Goal: Task Accomplishment & Management: Manage account settings

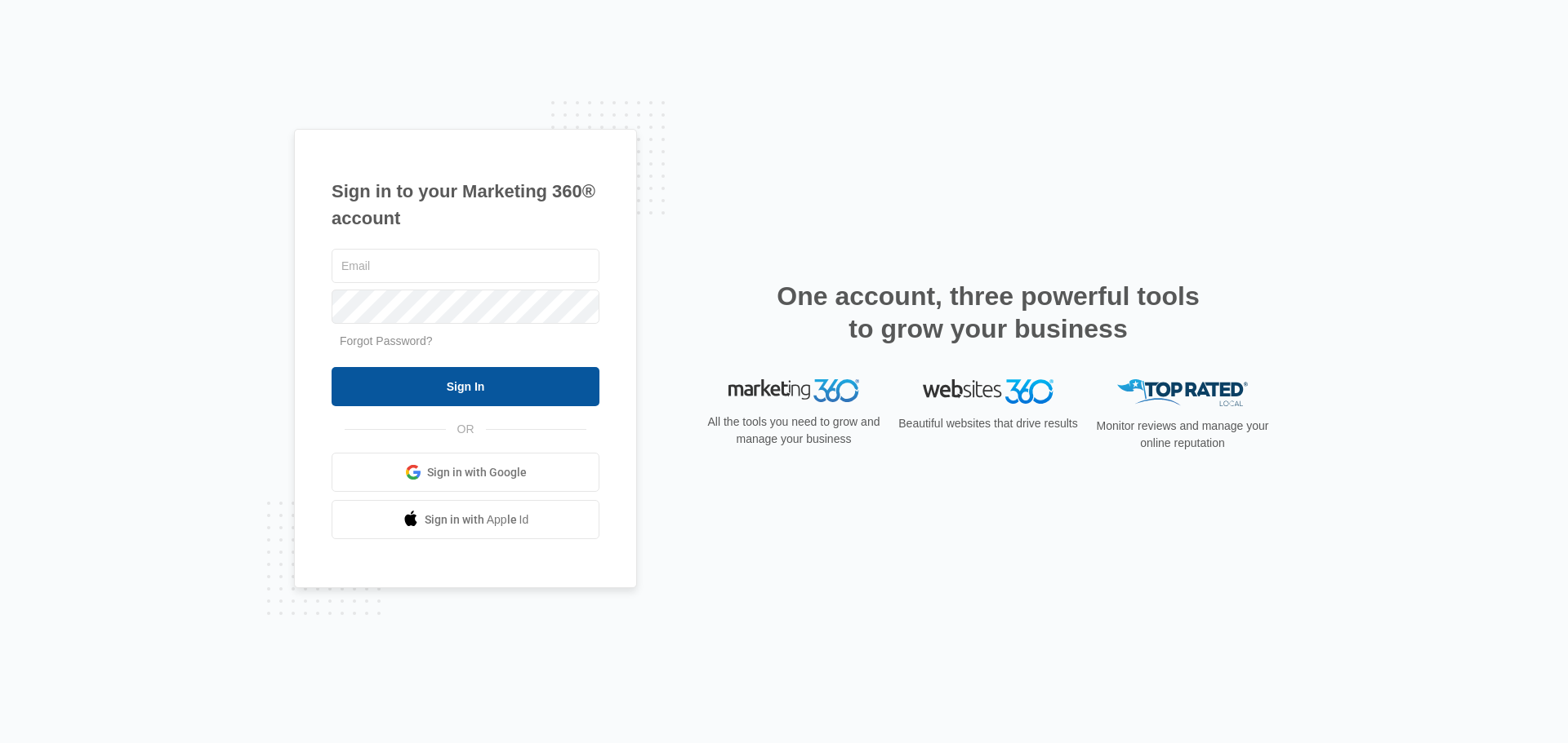
type input "[EMAIL_ADDRESS][DOMAIN_NAME]"
click at [447, 380] on input "Sign In" at bounding box center [466, 387] width 268 height 39
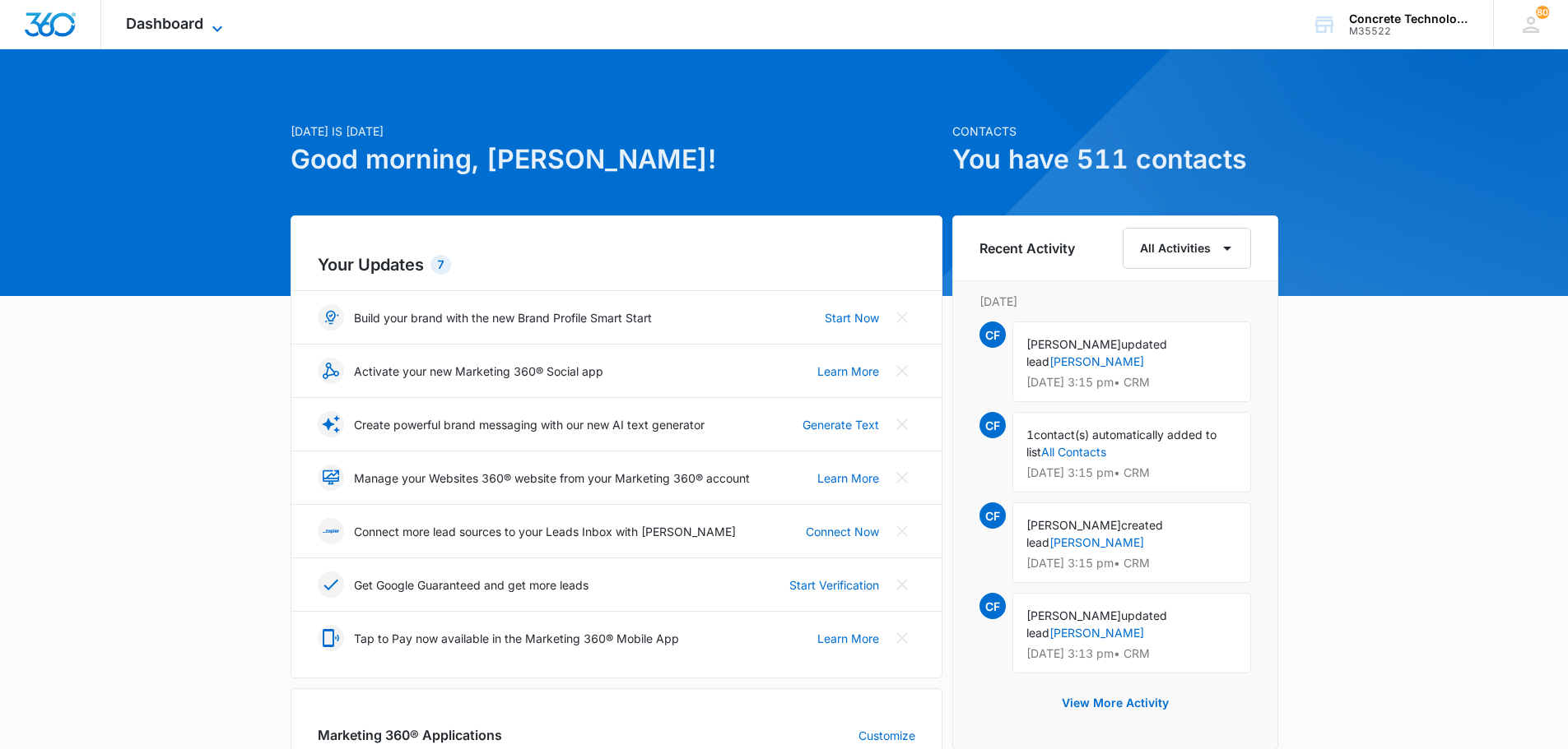
click at [166, 21] on span "Dashboard" at bounding box center [164, 23] width 77 height 17
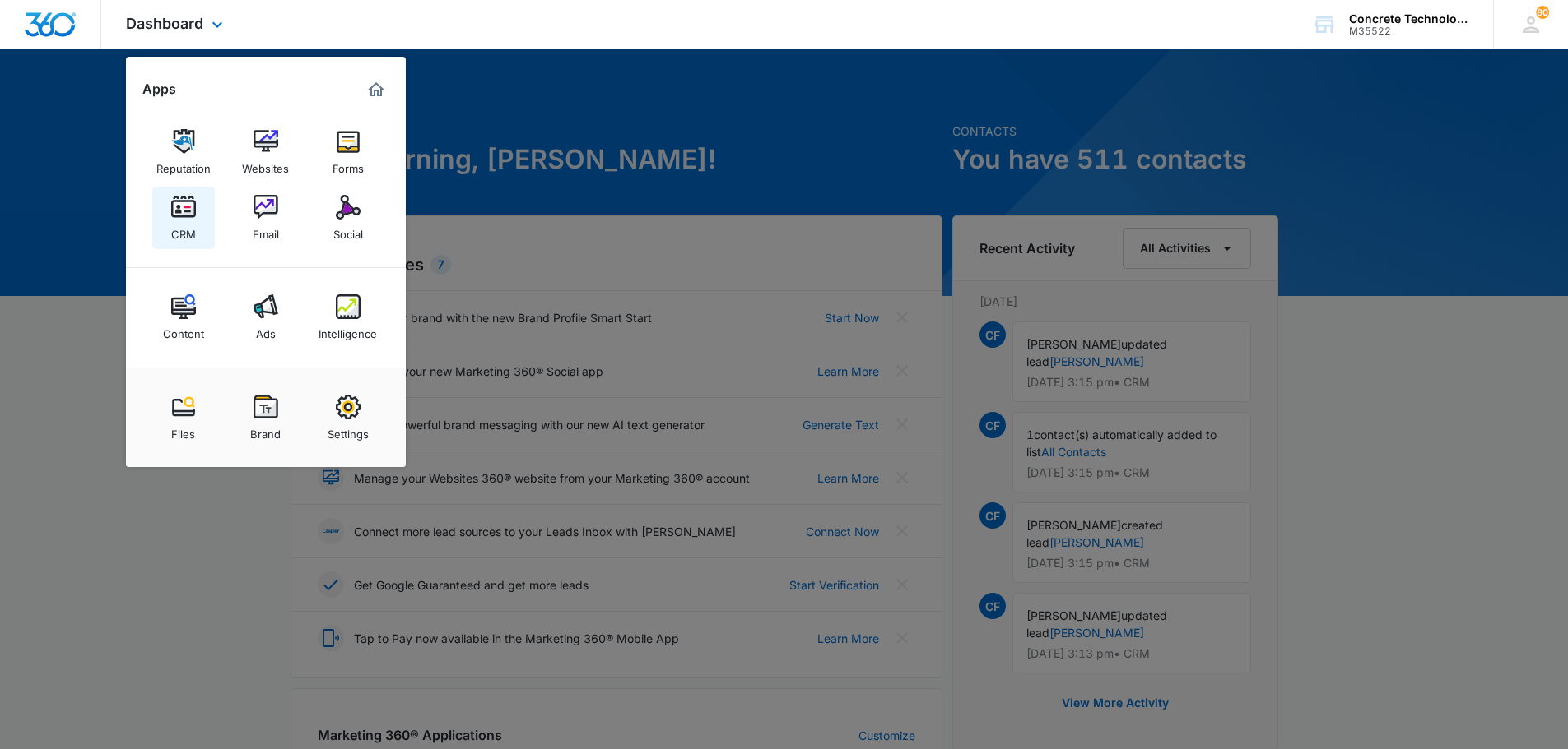
click at [178, 217] on img at bounding box center [184, 207] width 25 height 25
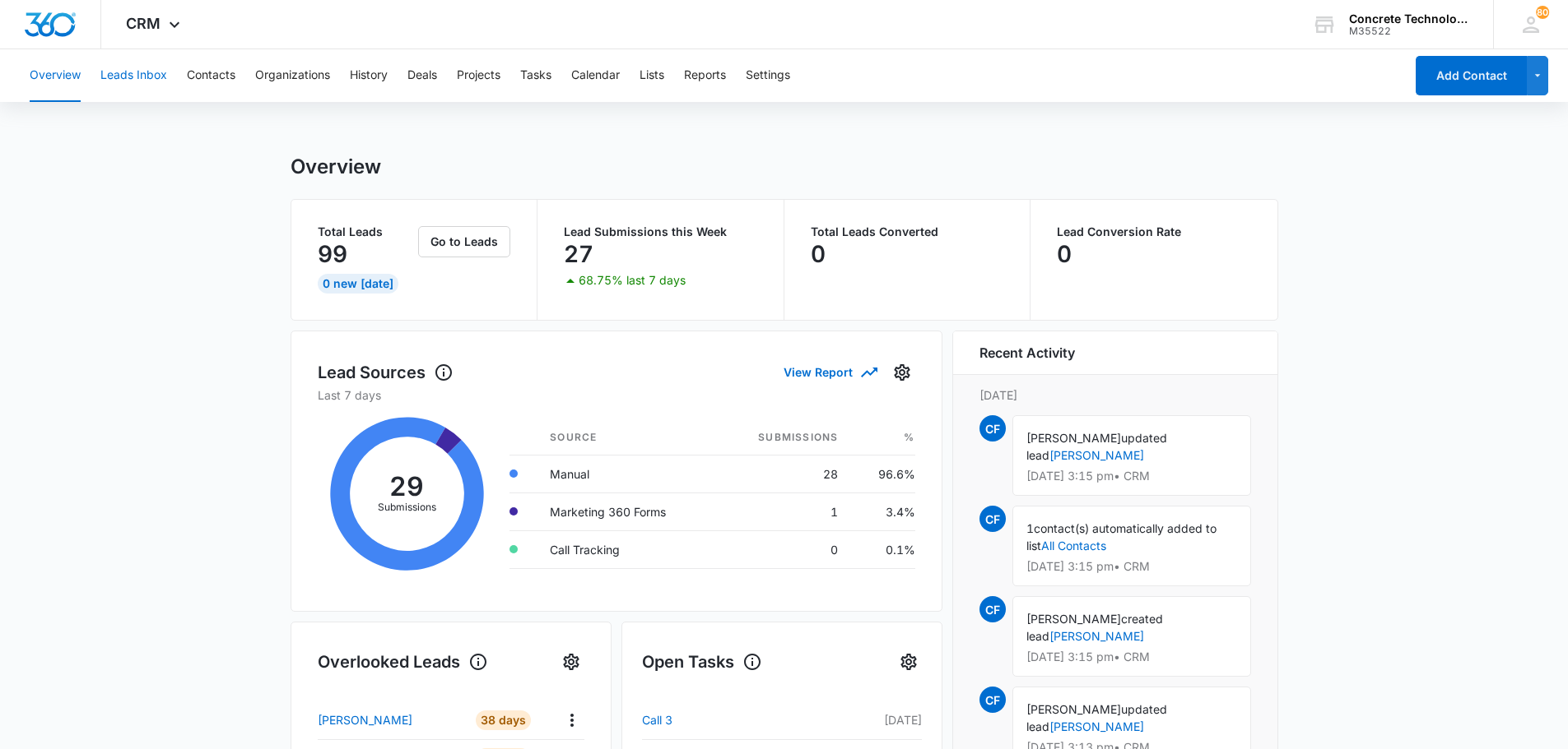
click at [131, 74] on button "Leads Inbox" at bounding box center [133, 76] width 67 height 52
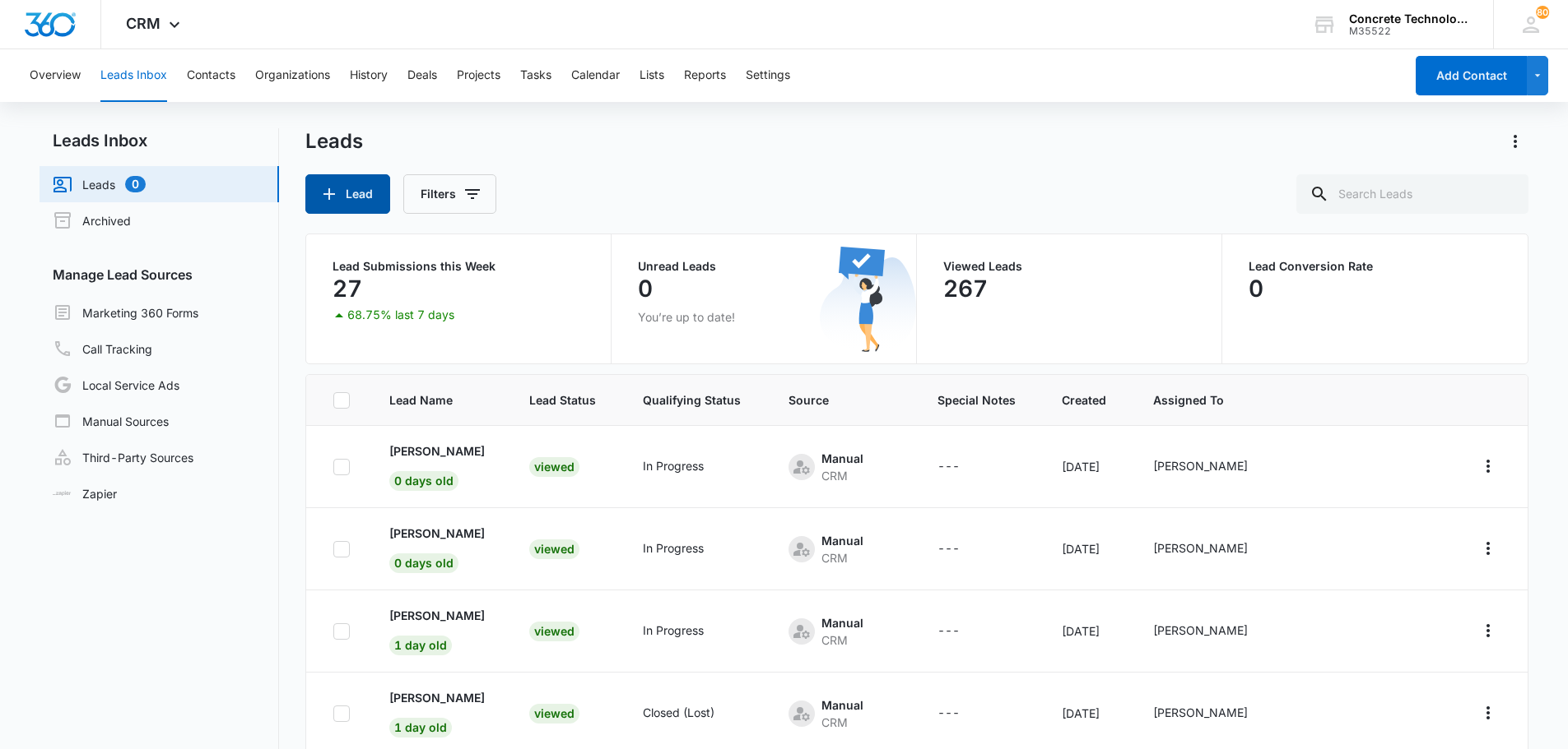
click at [359, 189] on button "Lead" at bounding box center [347, 194] width 84 height 39
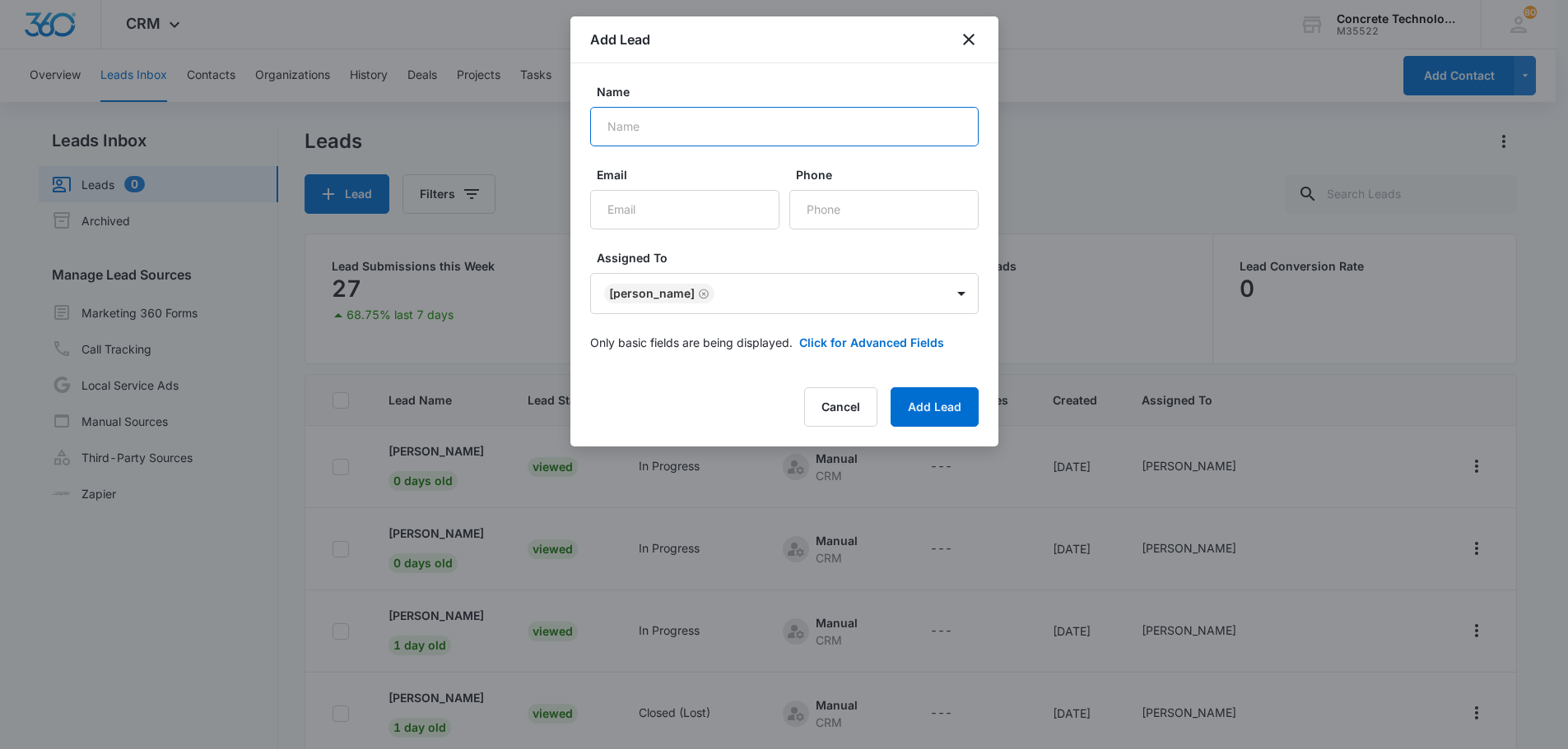
click at [609, 125] on input "Name" at bounding box center [784, 126] width 388 height 39
type input "Misty Brown"
click at [604, 208] on input "Email" at bounding box center [684, 210] width 189 height 39
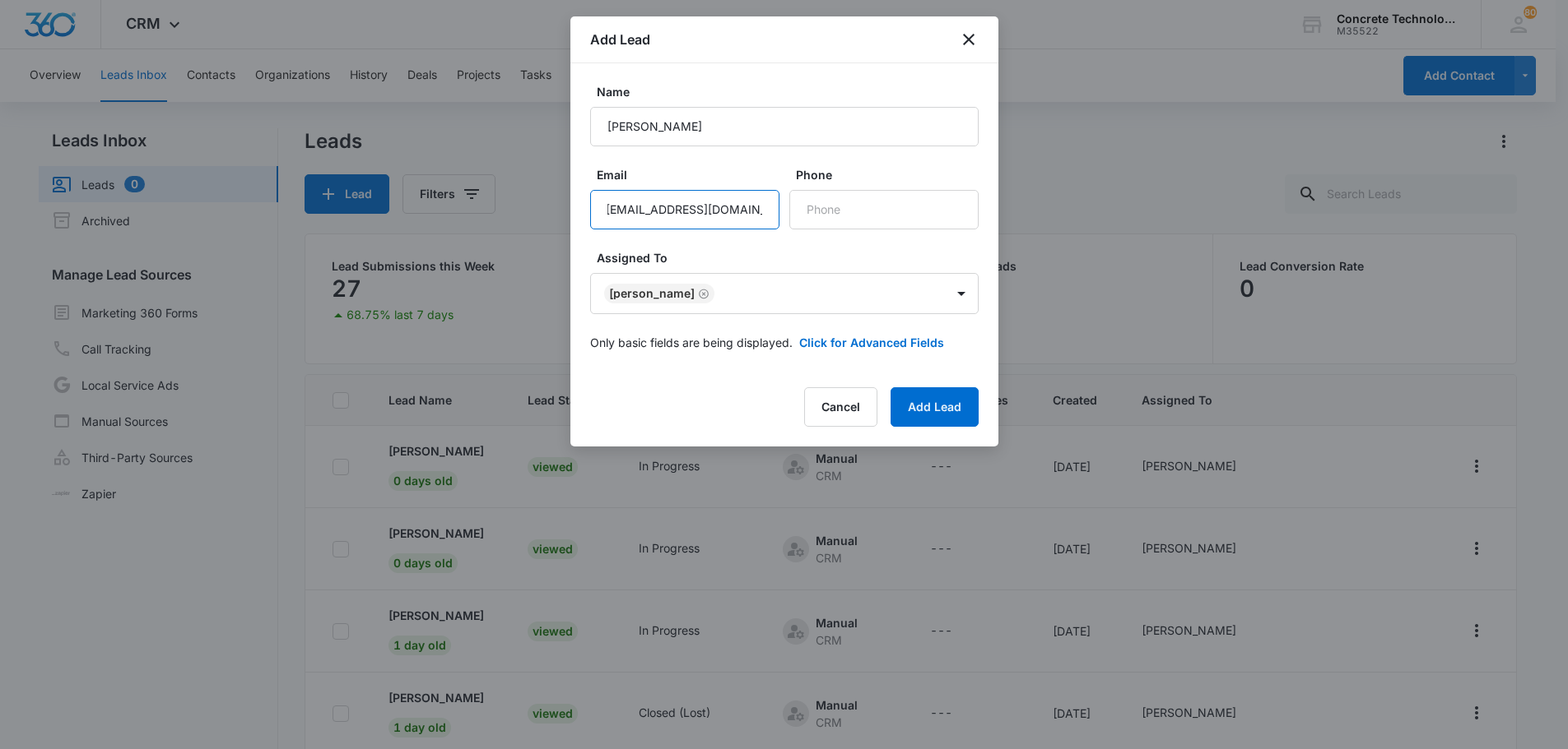
scroll to position [0, 12]
type input "andersonmisty321@gmail.com"
click at [804, 211] on input "Phone" at bounding box center [884, 210] width 189 height 39
type input "(641) 777-6545"
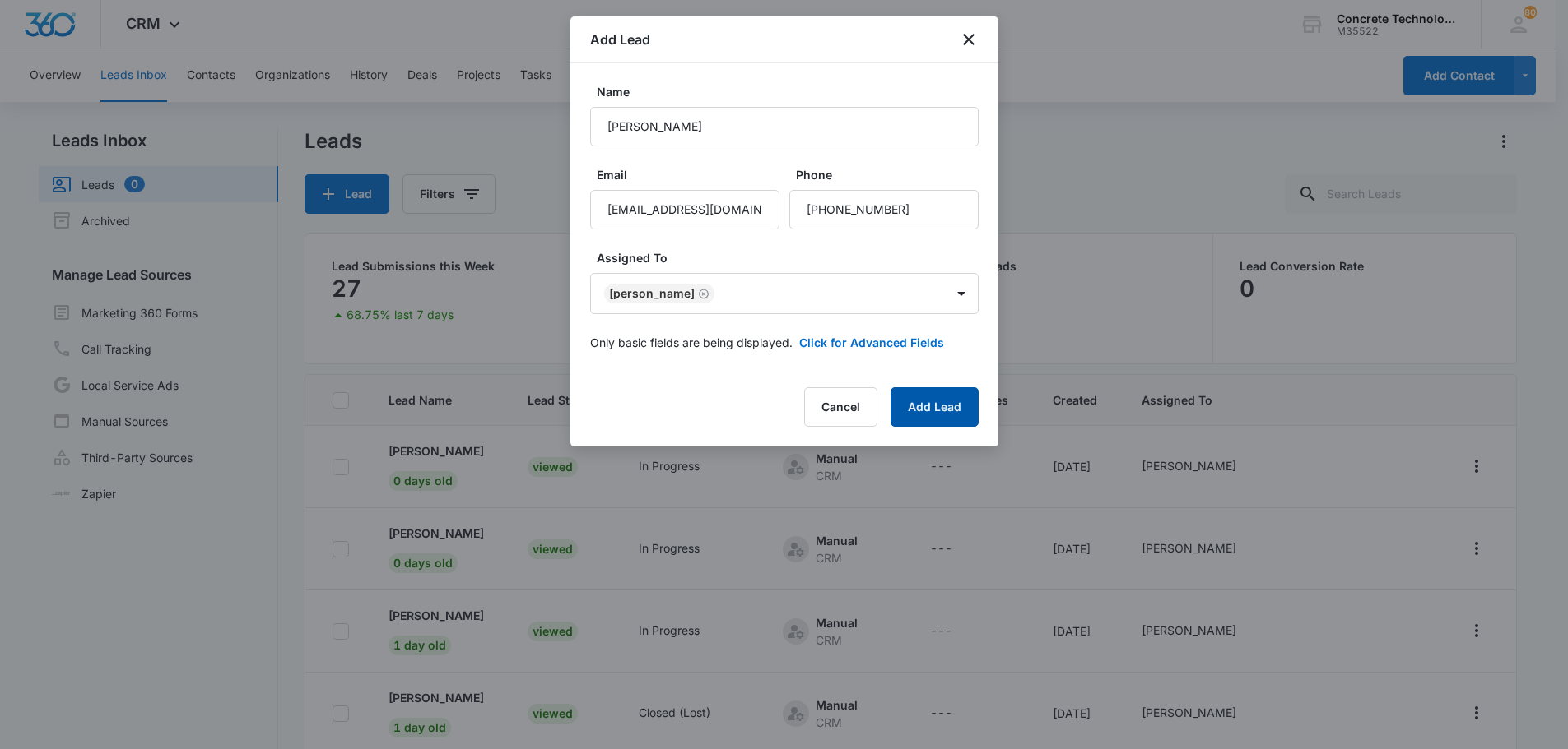
click at [938, 405] on button "Add Lead" at bounding box center [934, 407] width 88 height 39
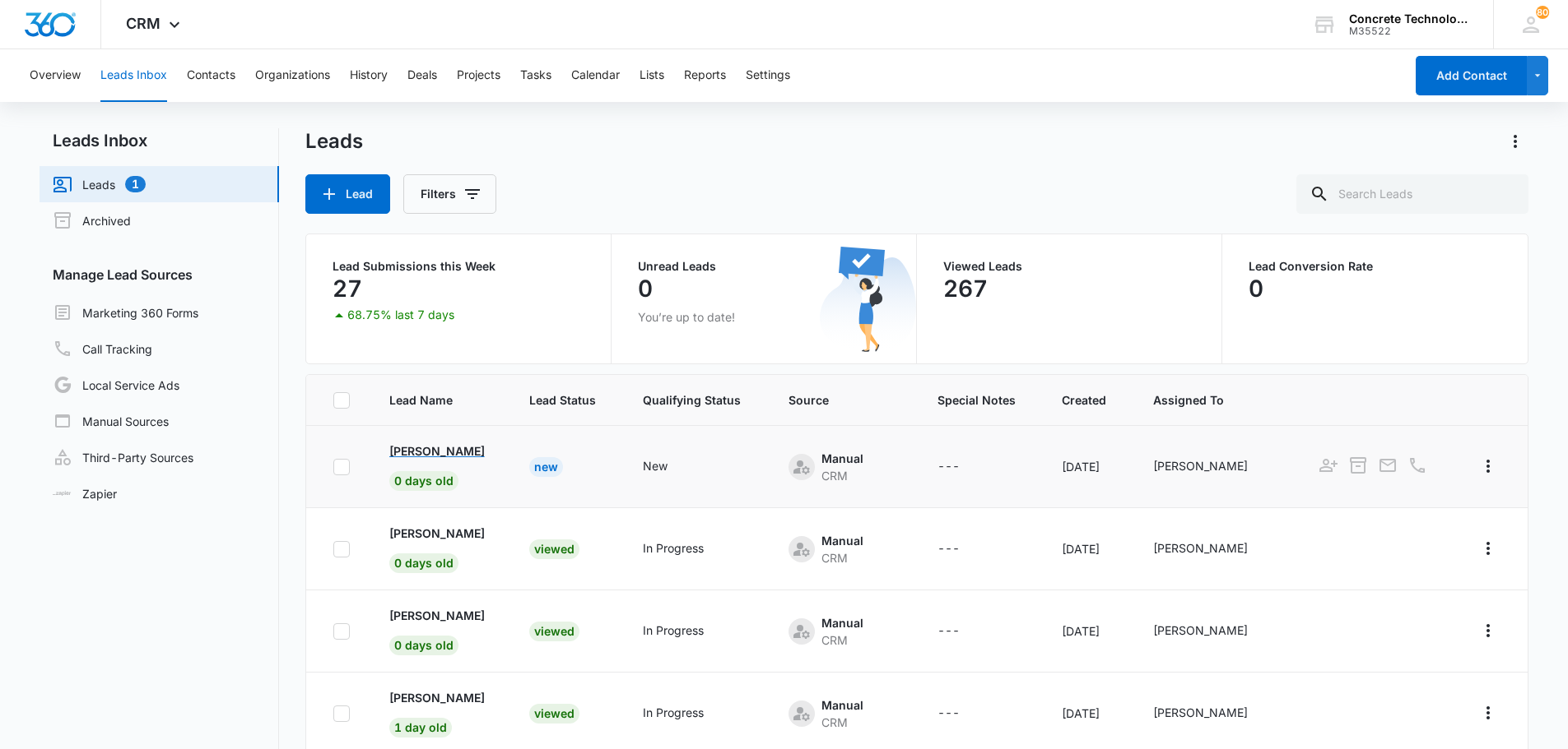
click at [446, 452] on p "Misty Brown" at bounding box center [436, 450] width 95 height 17
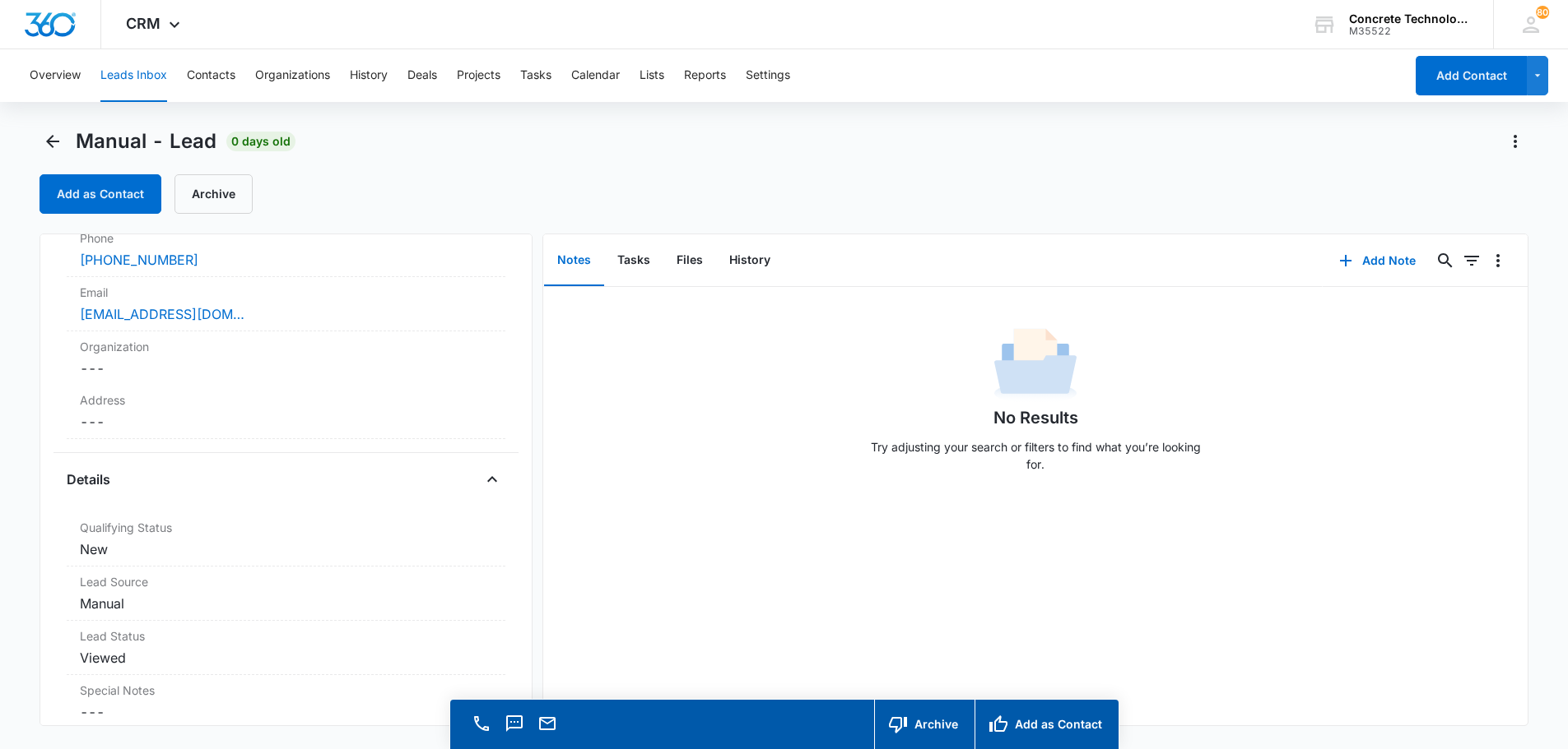
scroll to position [211, 0]
click at [99, 544] on dd "Cancel Save Changes New" at bounding box center [286, 546] width 412 height 20
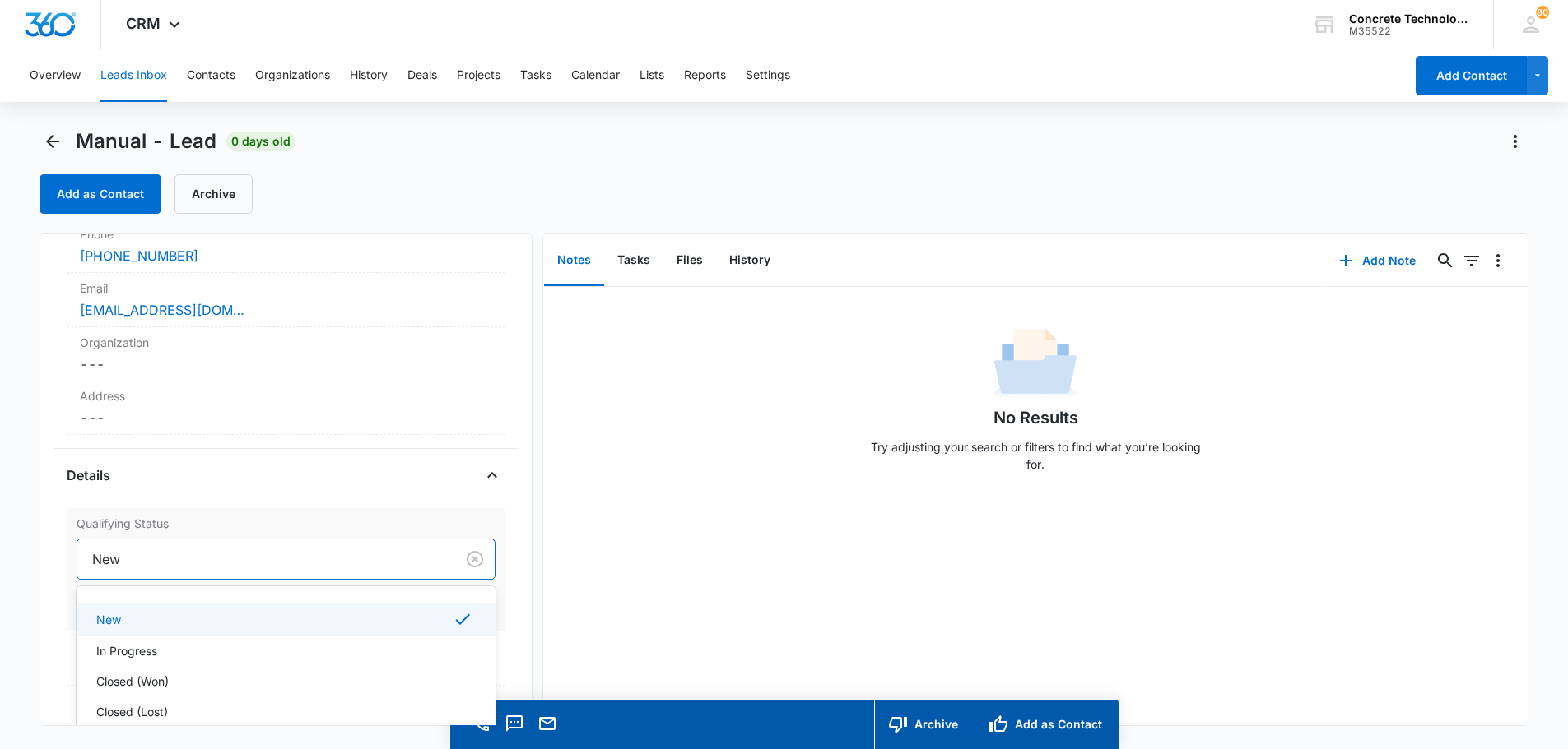
click at [109, 562] on div at bounding box center [263, 560] width 341 height 23
click at [124, 652] on p "In Progress" at bounding box center [126, 650] width 61 height 17
click at [437, 604] on button "Save Changes" at bounding box center [449, 609] width 94 height 31
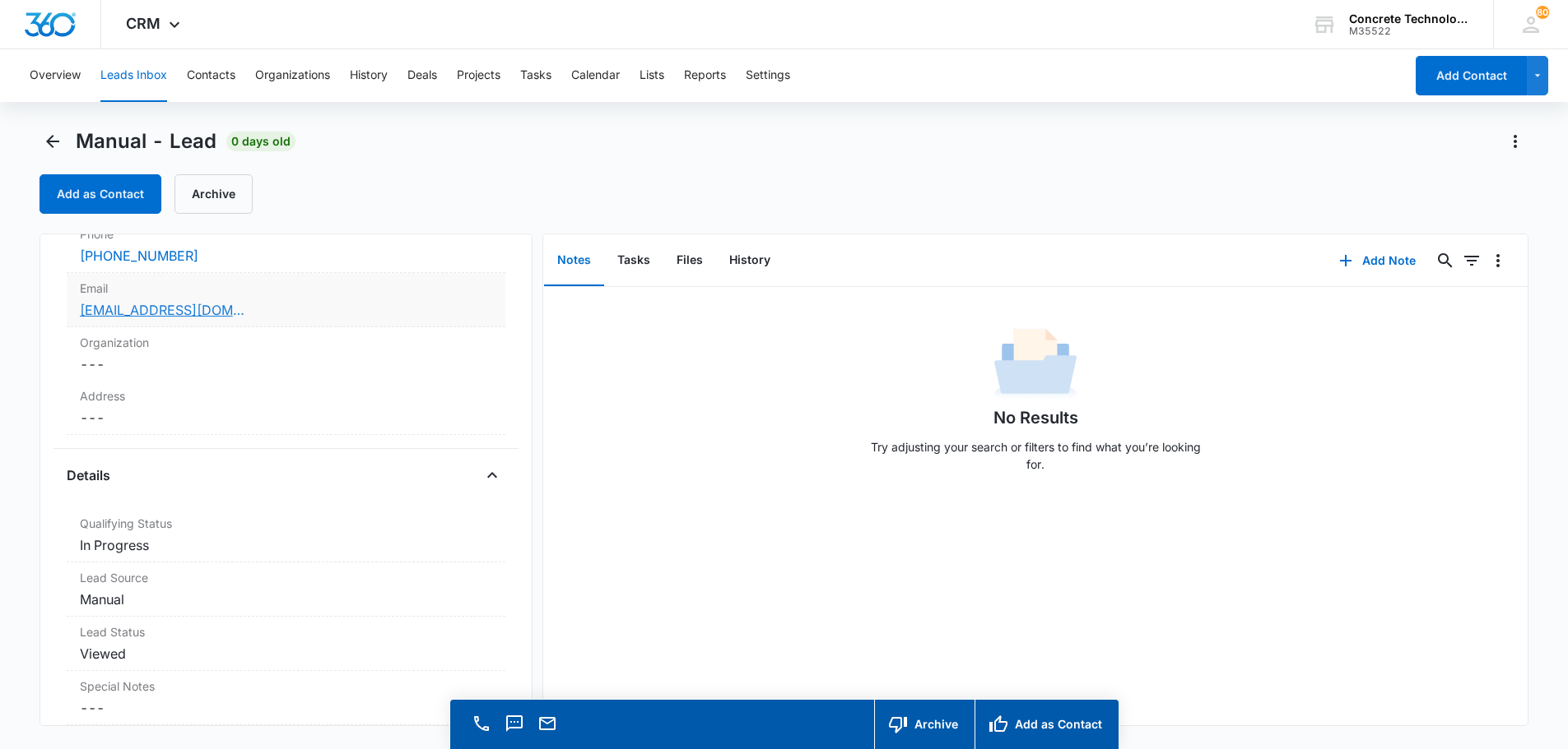
click at [163, 311] on link "andersonmisty321@gmail.com" at bounding box center [162, 310] width 164 height 20
click at [1379, 259] on button "Add Note" at bounding box center [1377, 260] width 109 height 39
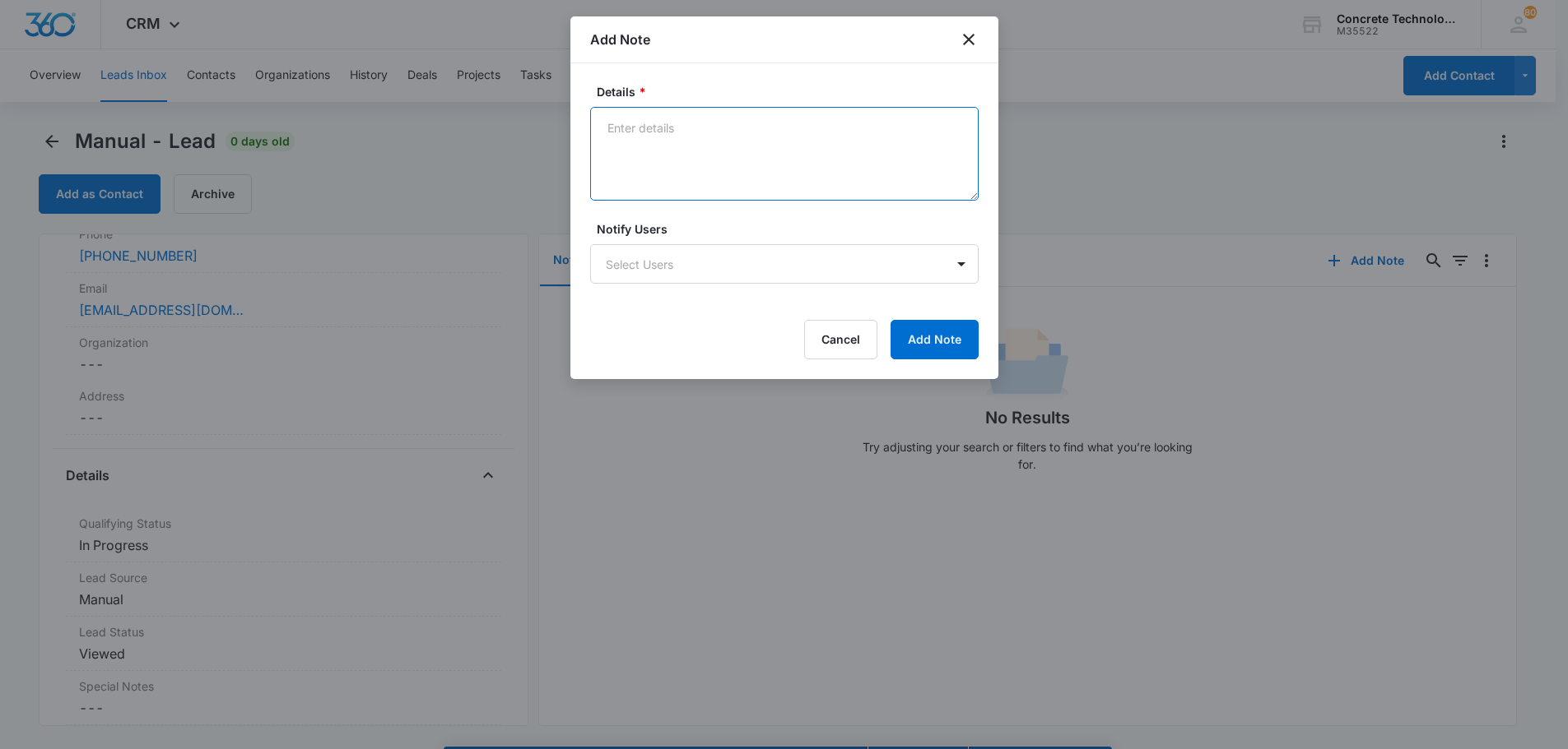
click at [616, 126] on textarea "Details *" at bounding box center [784, 154] width 388 height 94
type textarea "L"
type textarea "MB full texted emailed"
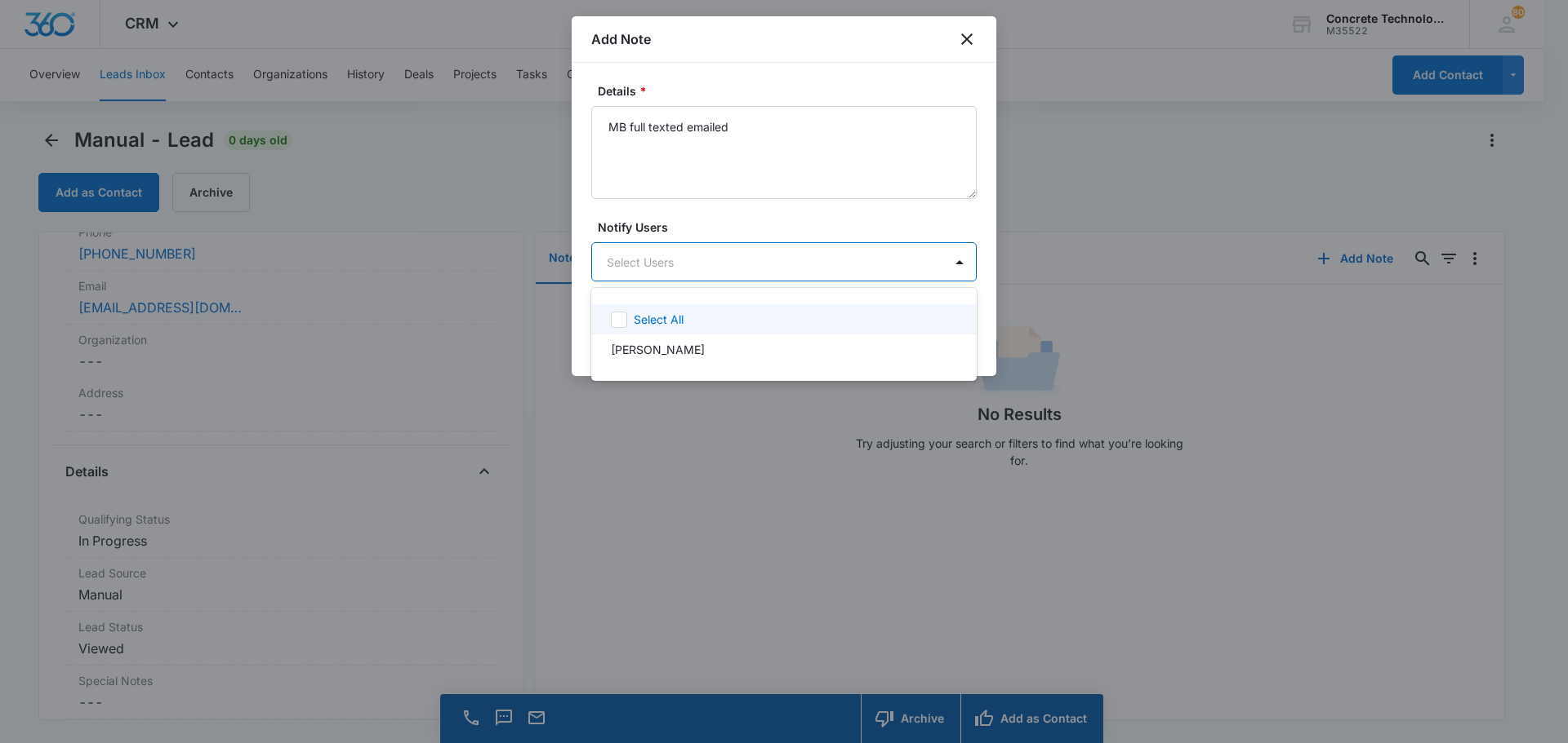
click at [642, 270] on body "CRM Apps Reputation Websites Forms CRM Email Social Content Ads Intelligence Fi…" at bounding box center [784, 371] width 1568 height 743
click at [648, 353] on p "Chip Fowler" at bounding box center [658, 349] width 93 height 17
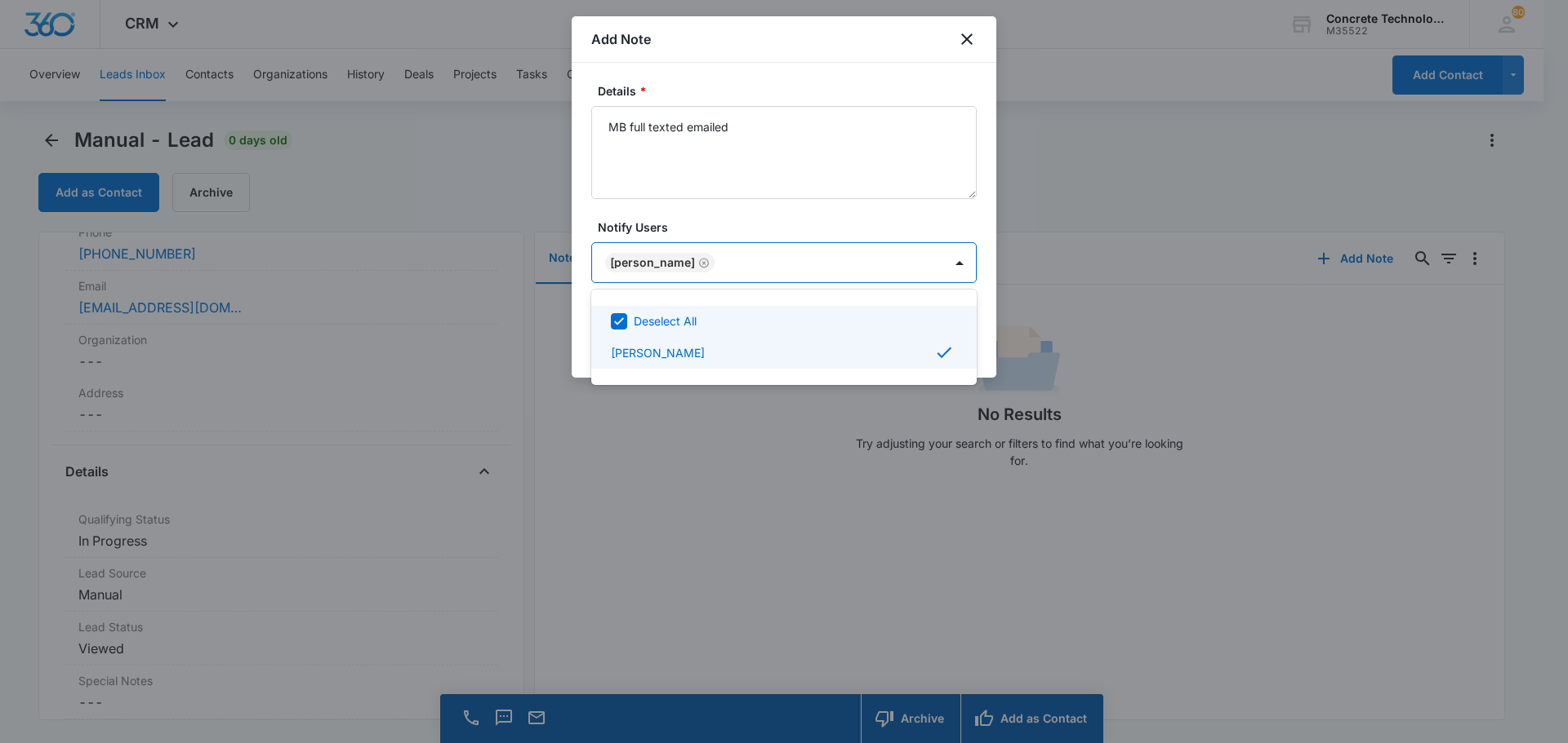
click at [925, 262] on div at bounding box center [784, 371] width 1568 height 743
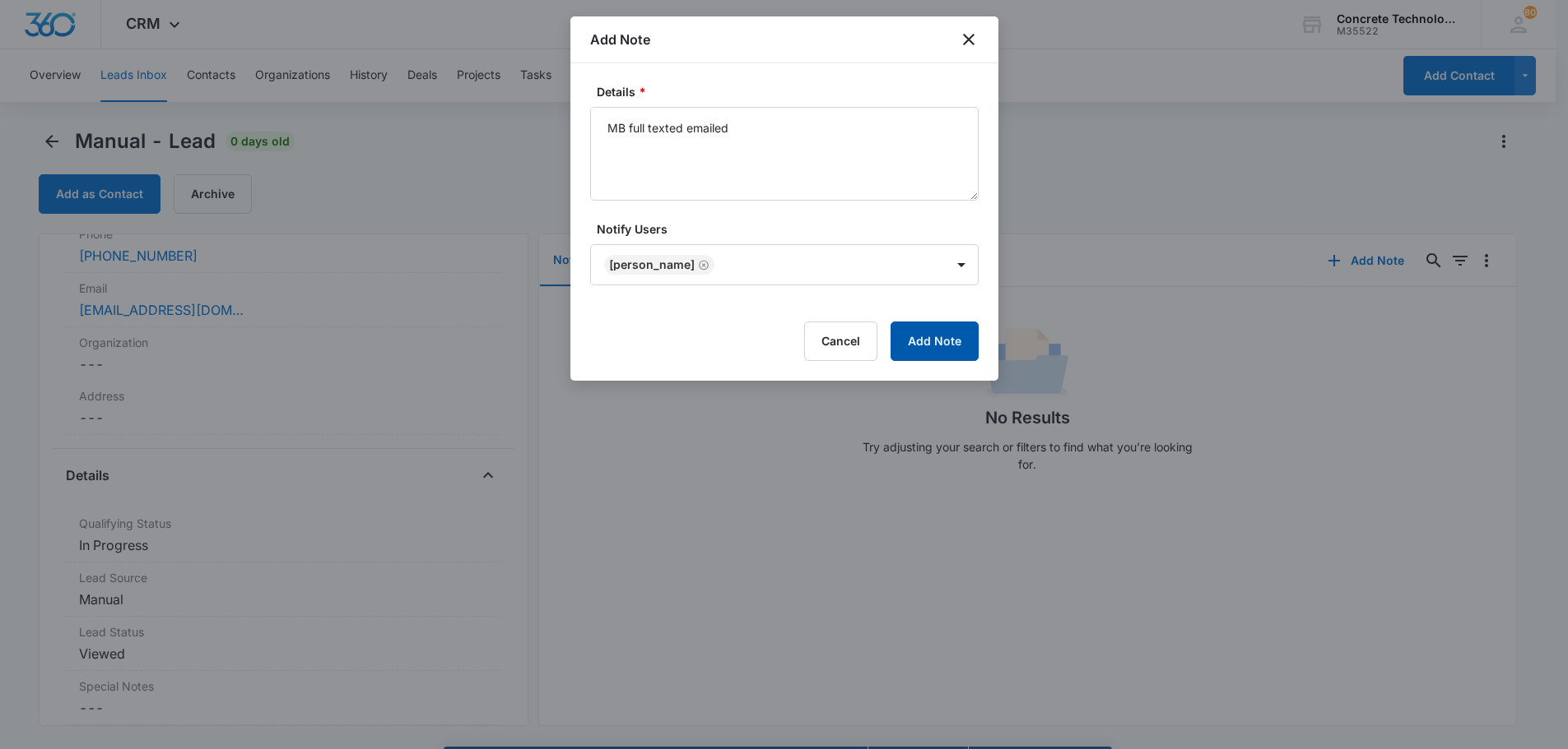
click at [936, 341] on button "Add Note" at bounding box center [934, 341] width 88 height 39
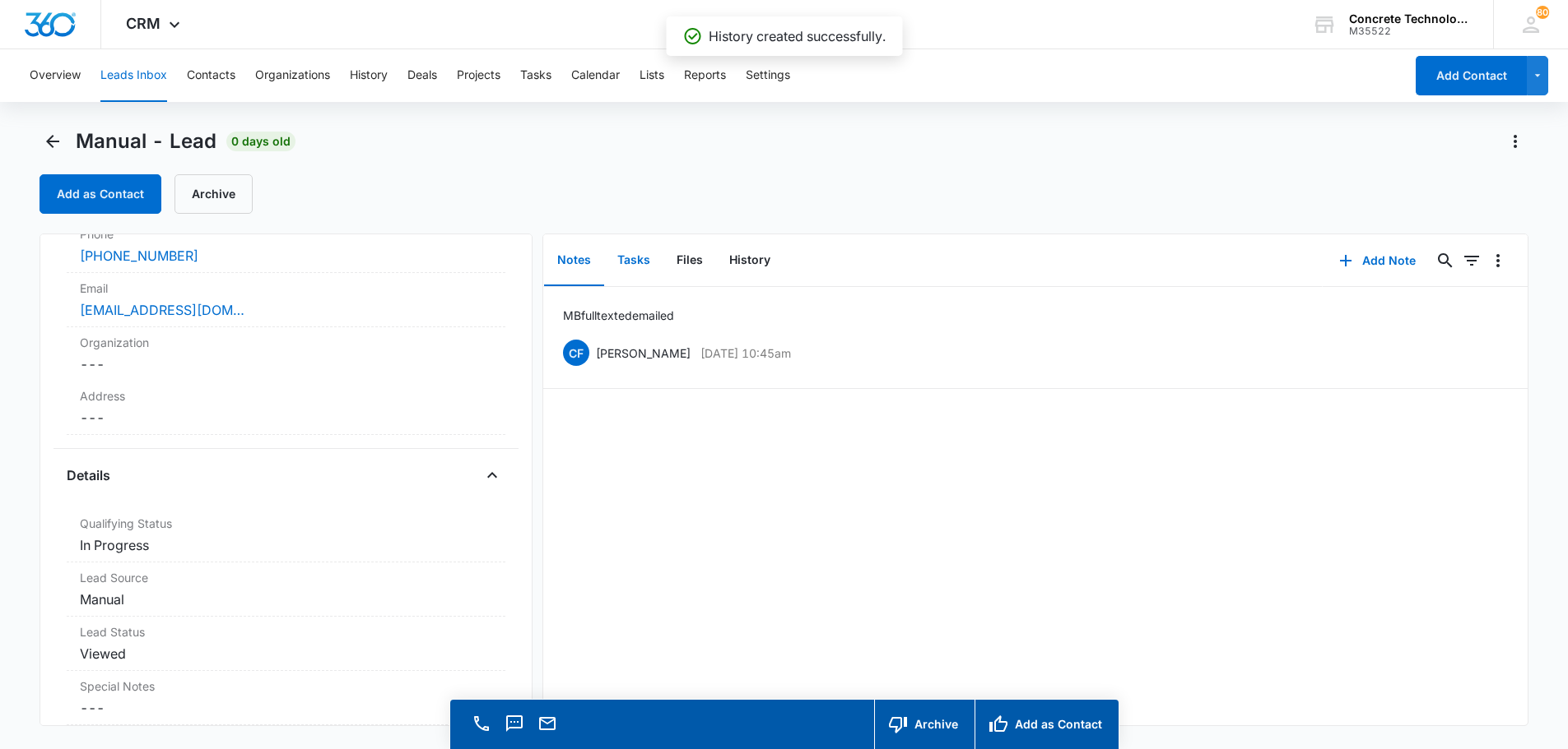
click at [636, 256] on button "Tasks" at bounding box center [634, 260] width 60 height 51
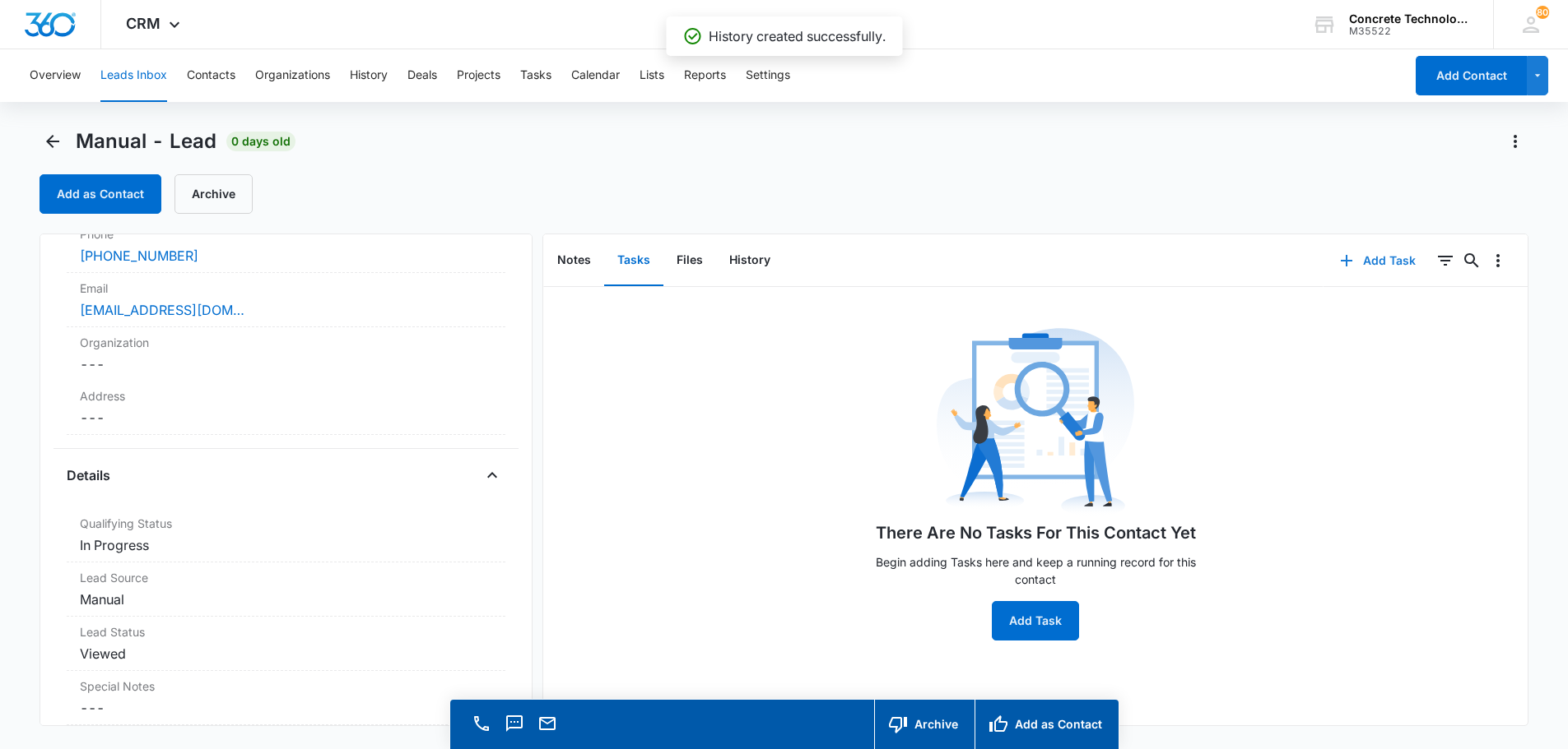
click at [1371, 254] on button "Add Task" at bounding box center [1378, 260] width 108 height 39
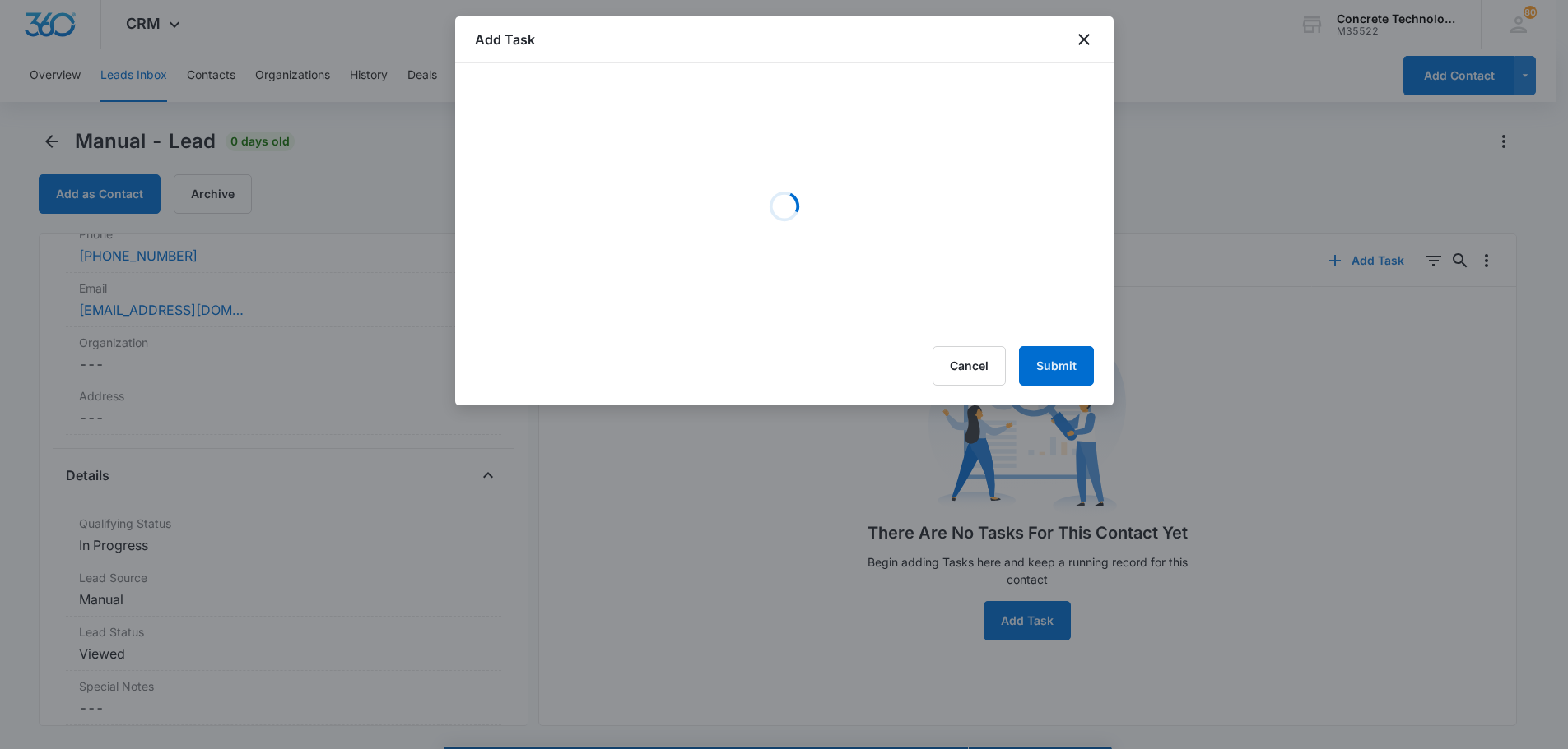
click at [1371, 254] on div at bounding box center [784, 374] width 1568 height 749
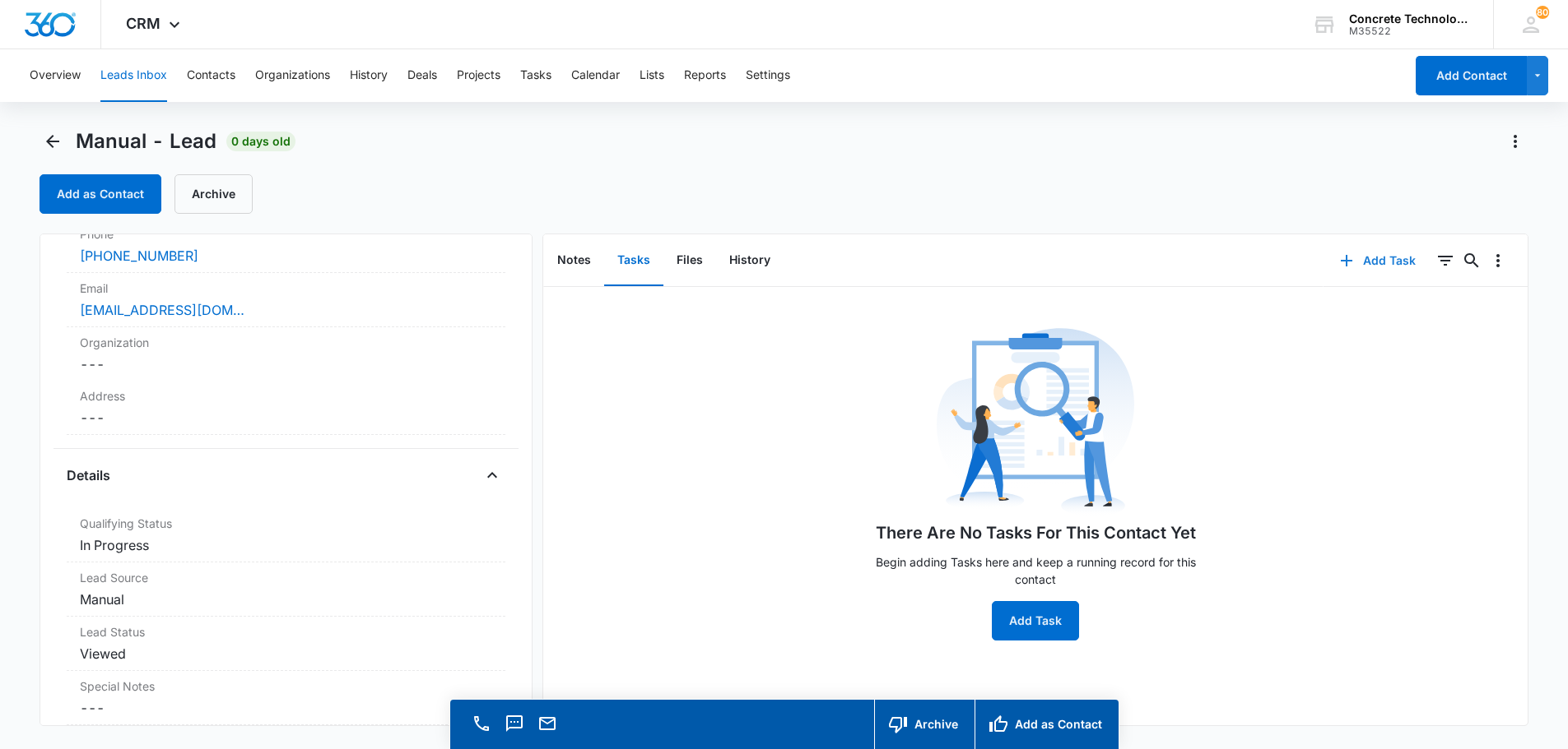
click at [1371, 263] on button "Add Task" at bounding box center [1378, 260] width 108 height 39
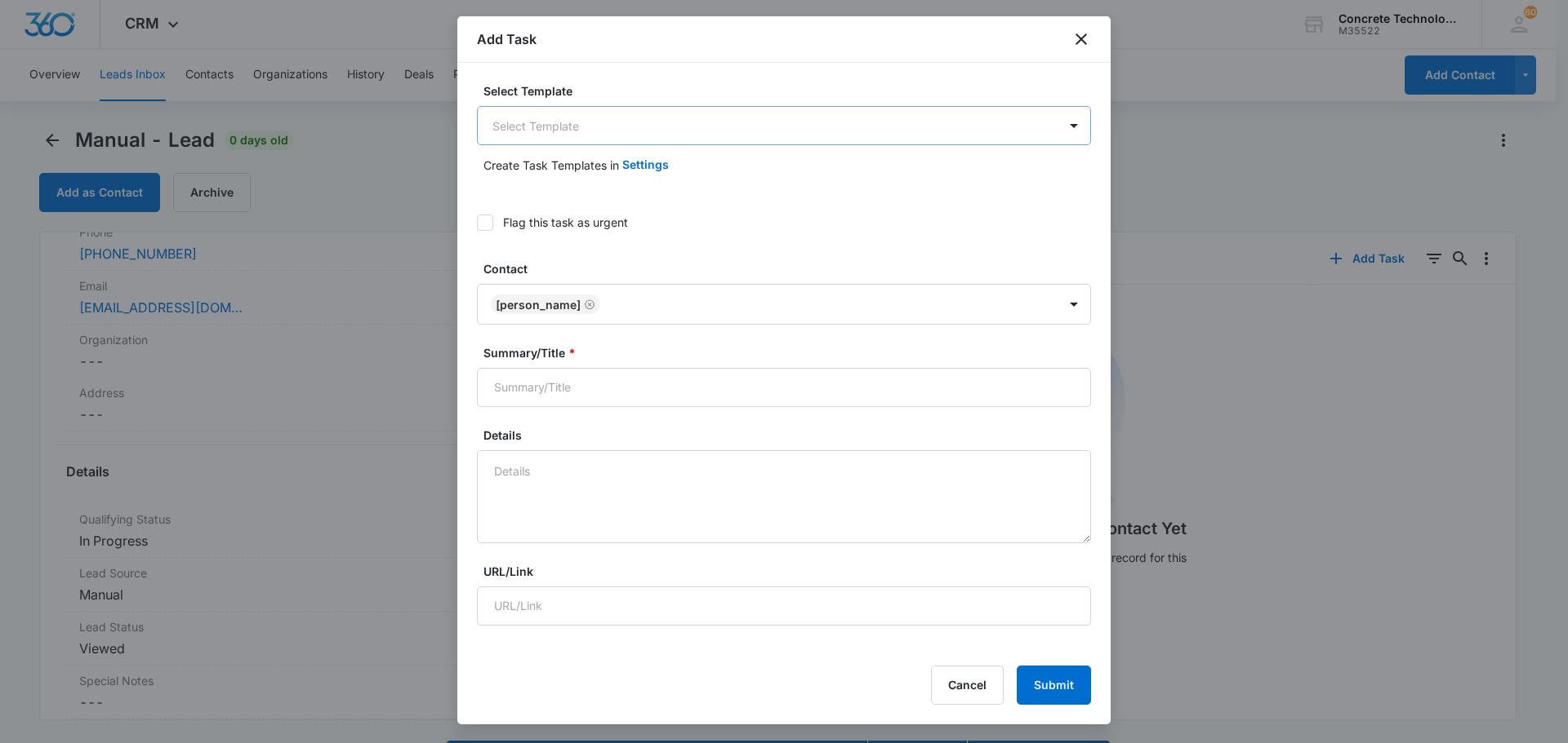
click at [581, 130] on body "CRM Apps Reputation Websites Forms CRM Email Social Content Ads Intelligence Fi…" at bounding box center [784, 395] width 1568 height 790
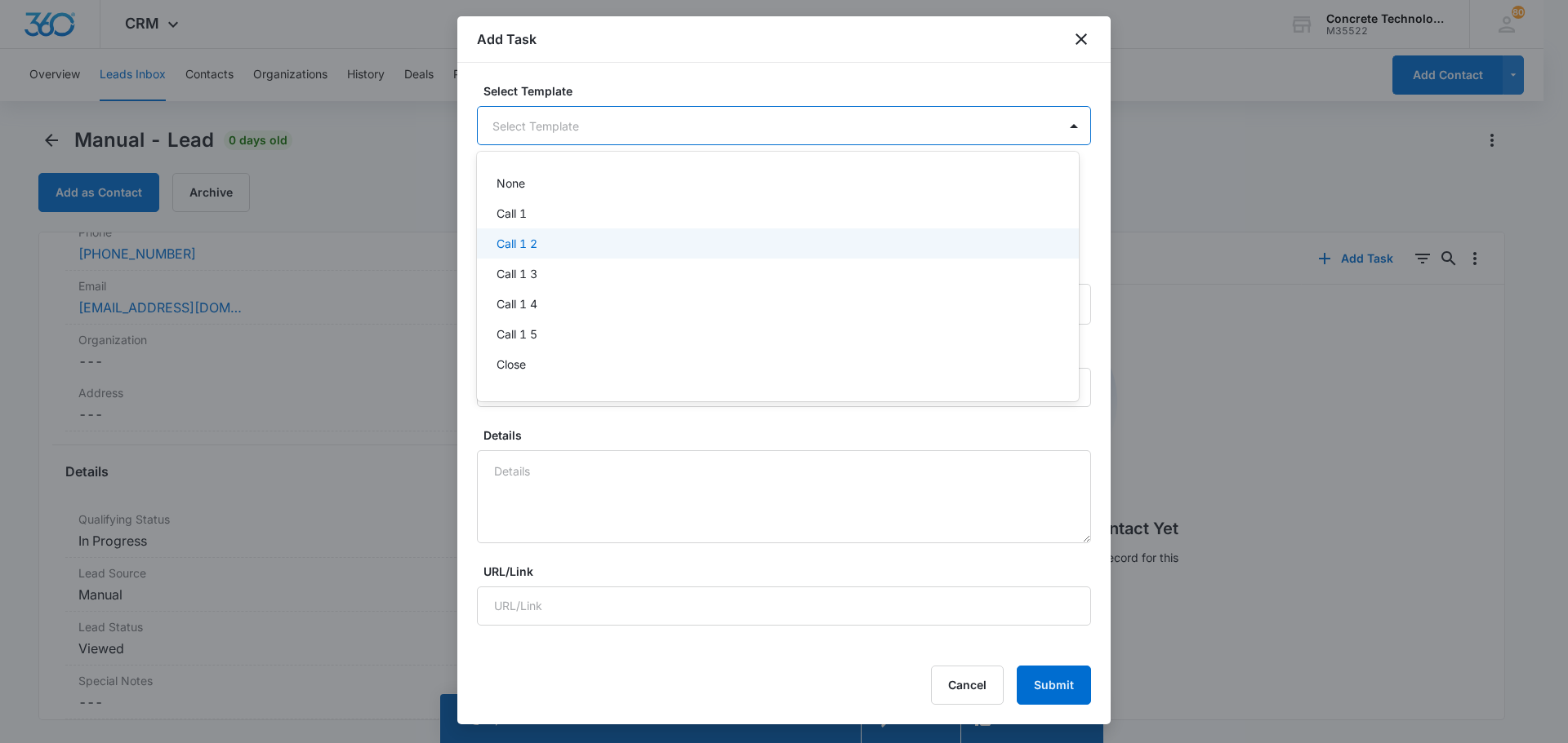
click at [528, 244] on p "Call 1 2" at bounding box center [517, 243] width 41 height 17
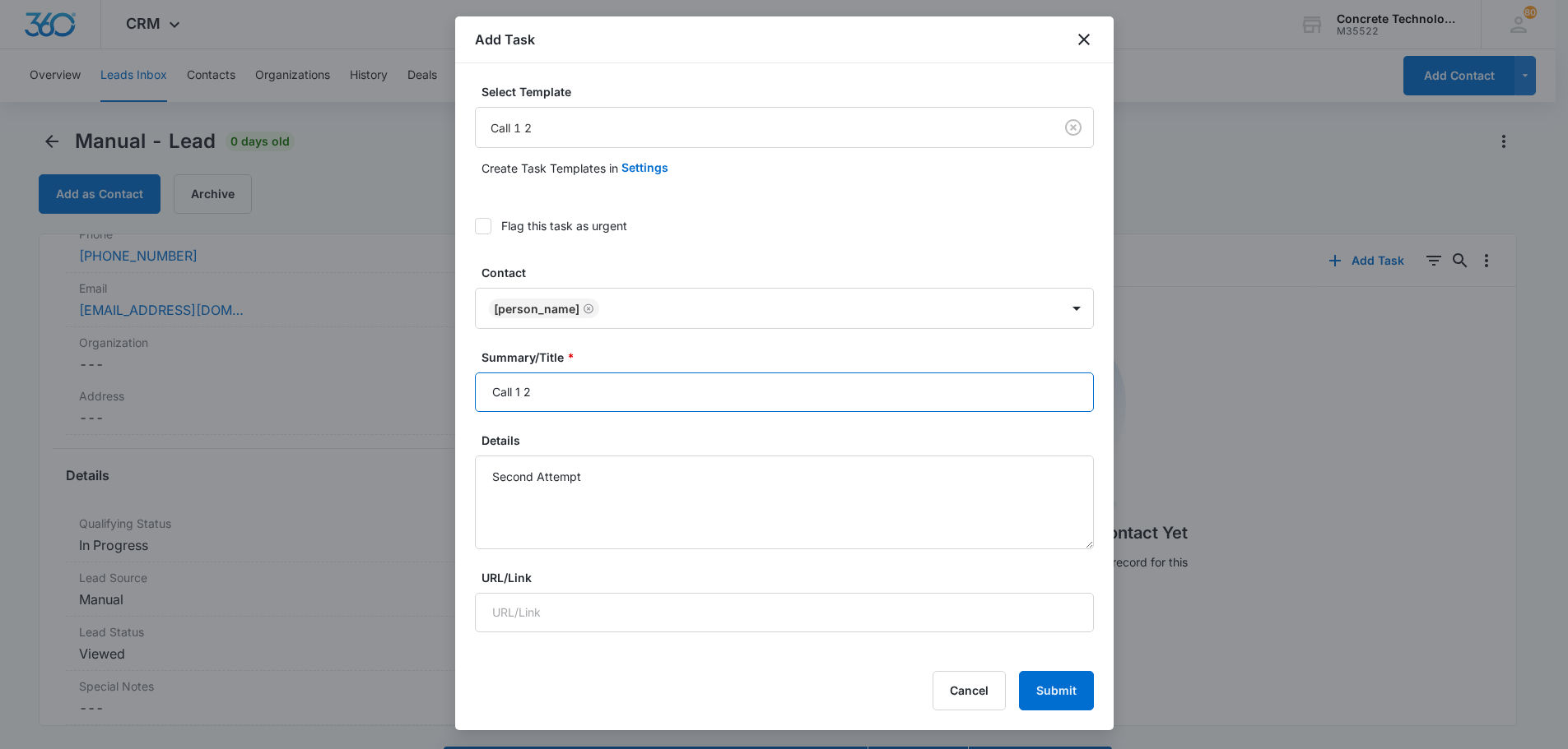
click at [524, 391] on input "Call 1 2" at bounding box center [784, 392] width 619 height 39
type input "Call2"
click at [1056, 694] on button "Submit" at bounding box center [1056, 691] width 75 height 39
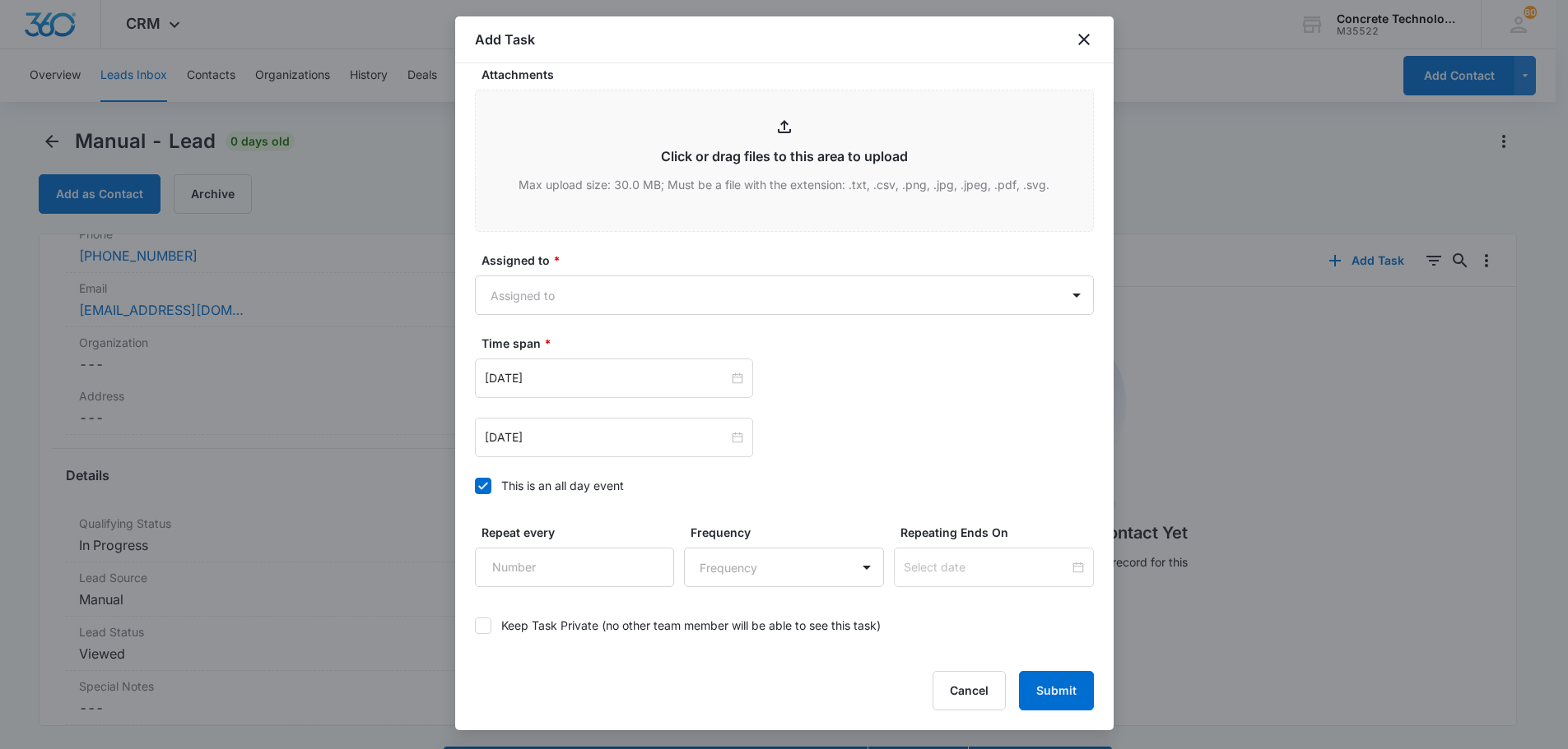
scroll to position [716, 0]
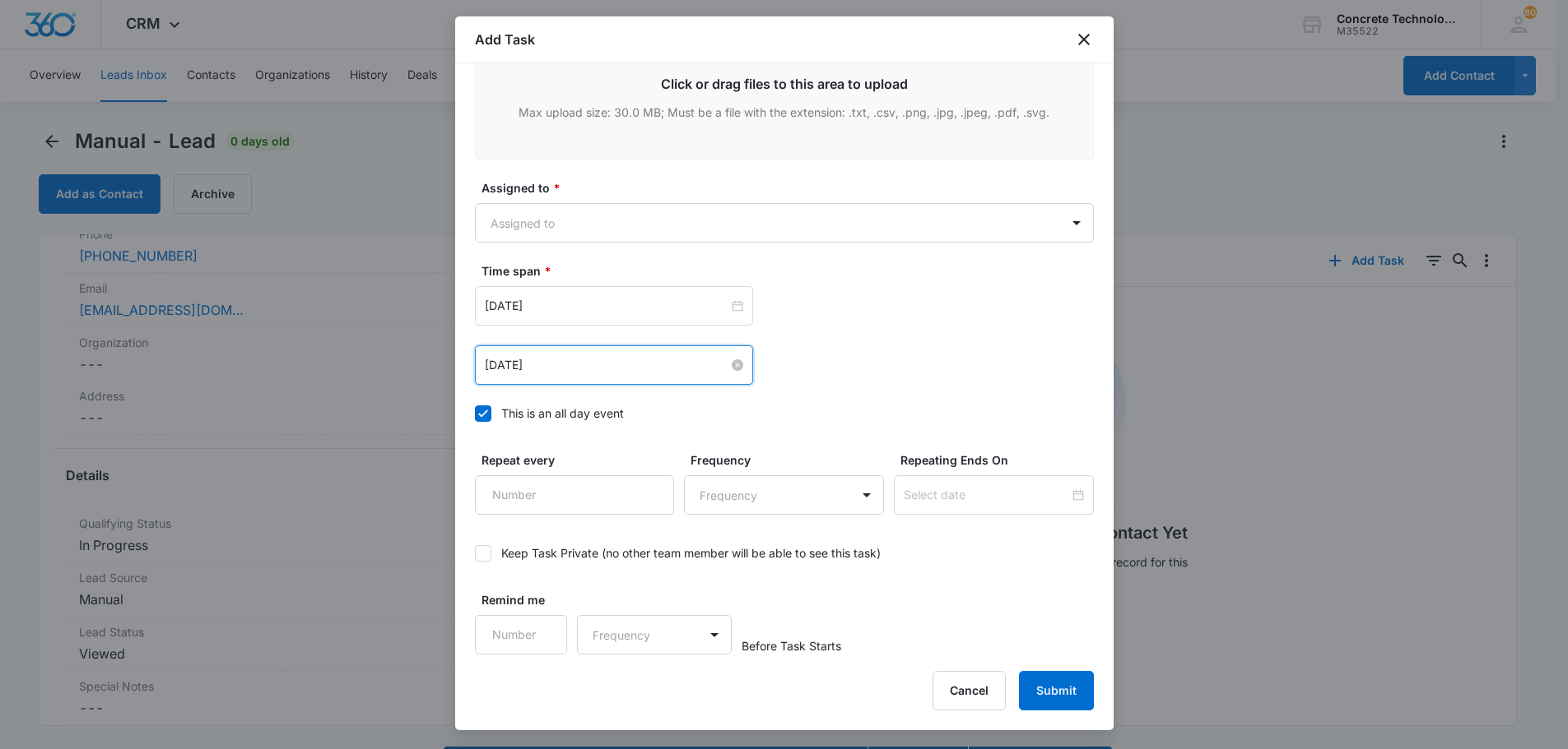
click at [539, 361] on input "Aug 5, 2025" at bounding box center [606, 365] width 244 height 18
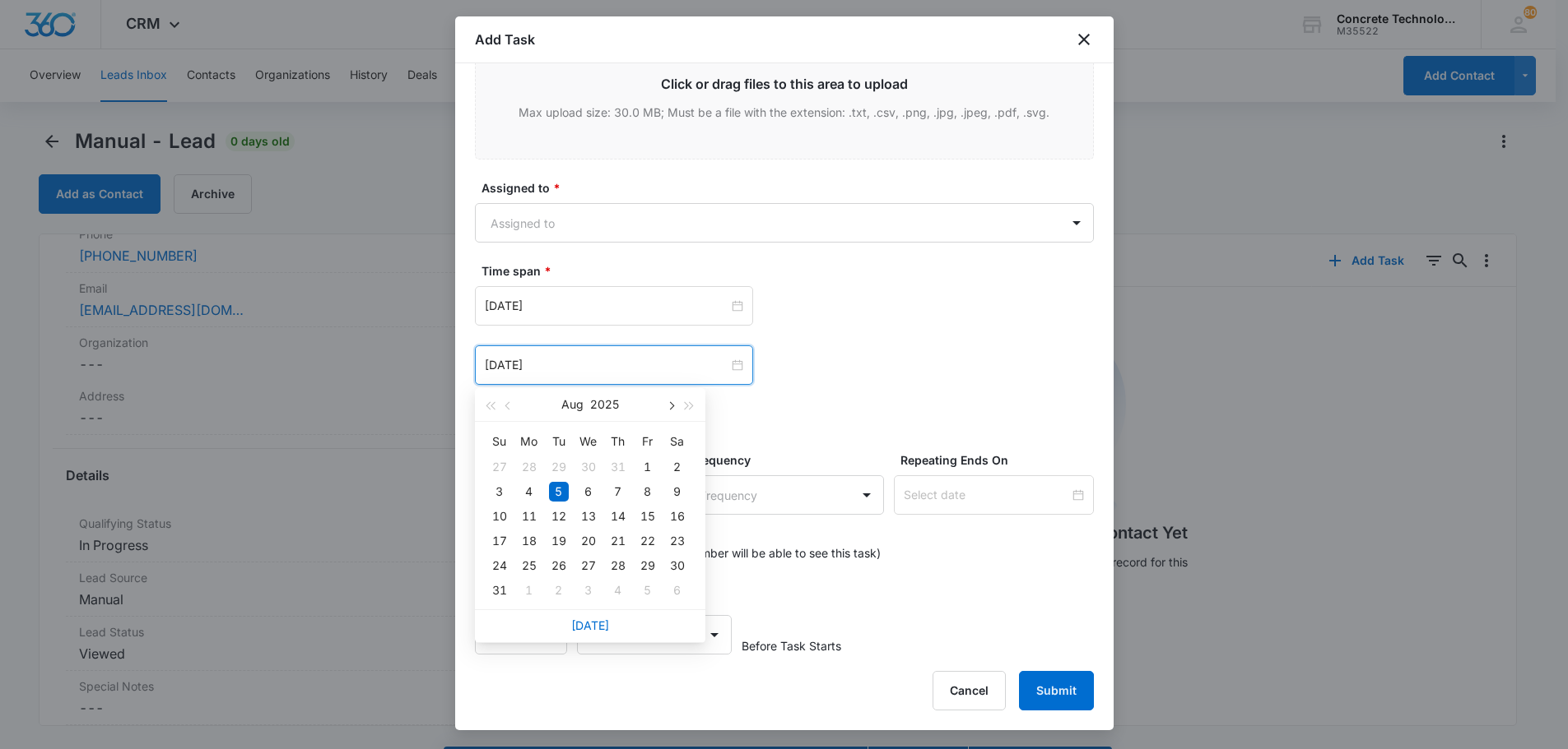
click at [671, 405] on span "button" at bounding box center [670, 406] width 8 height 8
type input "Sep 15, 2025"
click at [526, 516] on div "15" at bounding box center [529, 516] width 20 height 20
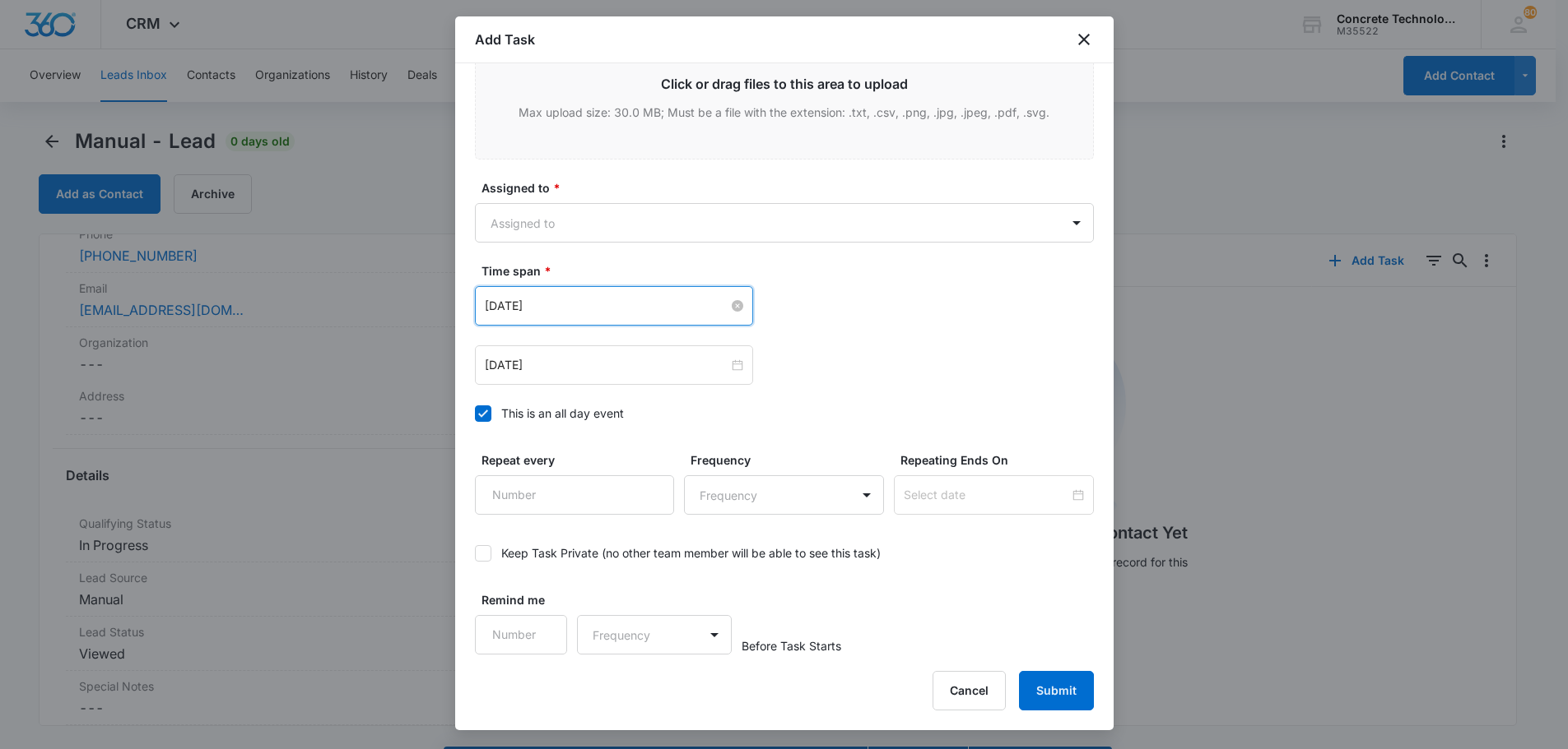
click at [685, 301] on input "Aug 5, 2025" at bounding box center [606, 306] width 244 height 18
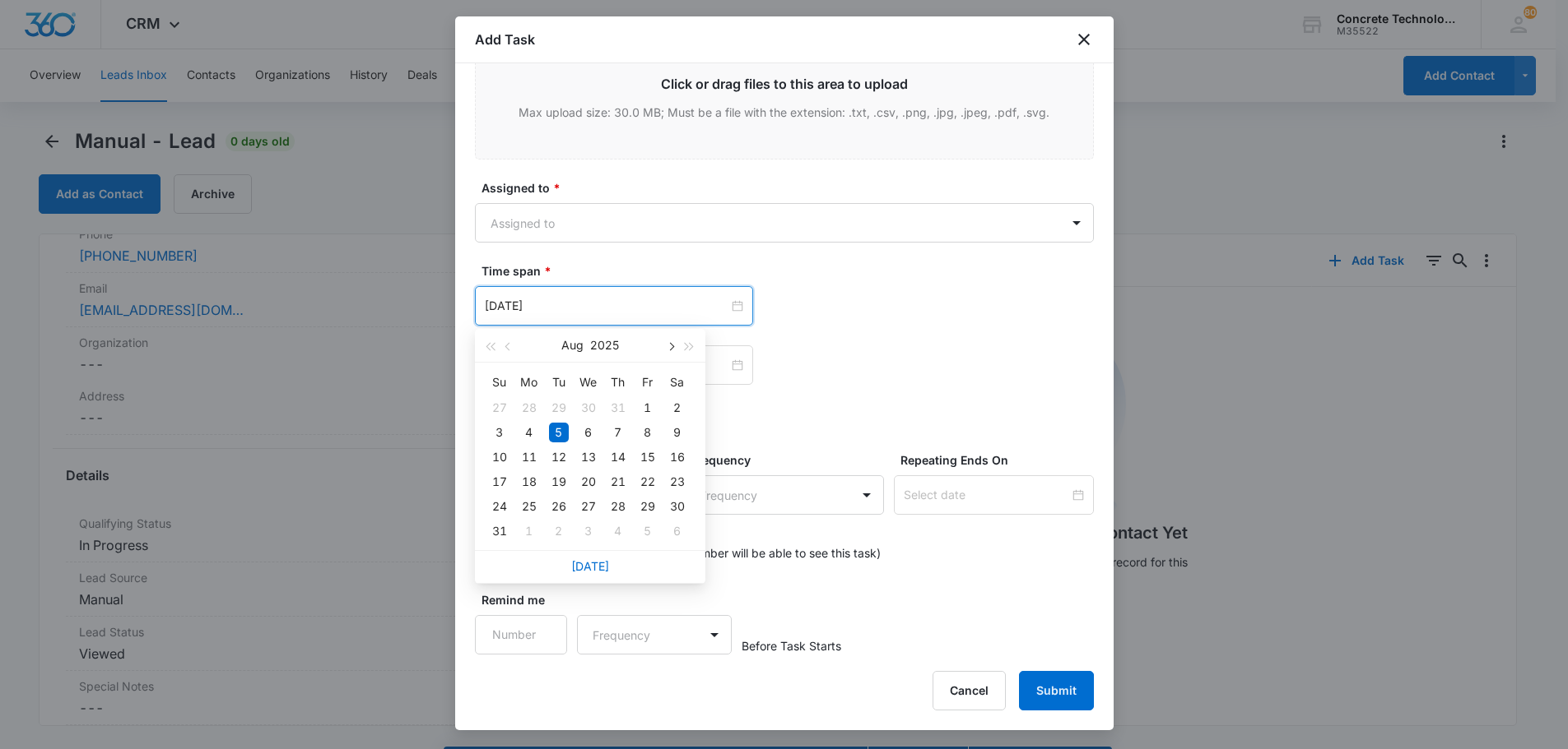
click at [675, 341] on button "button" at bounding box center [670, 345] width 18 height 33
type input "Sep 15, 2025"
click at [525, 458] on div "15" at bounding box center [529, 458] width 20 height 20
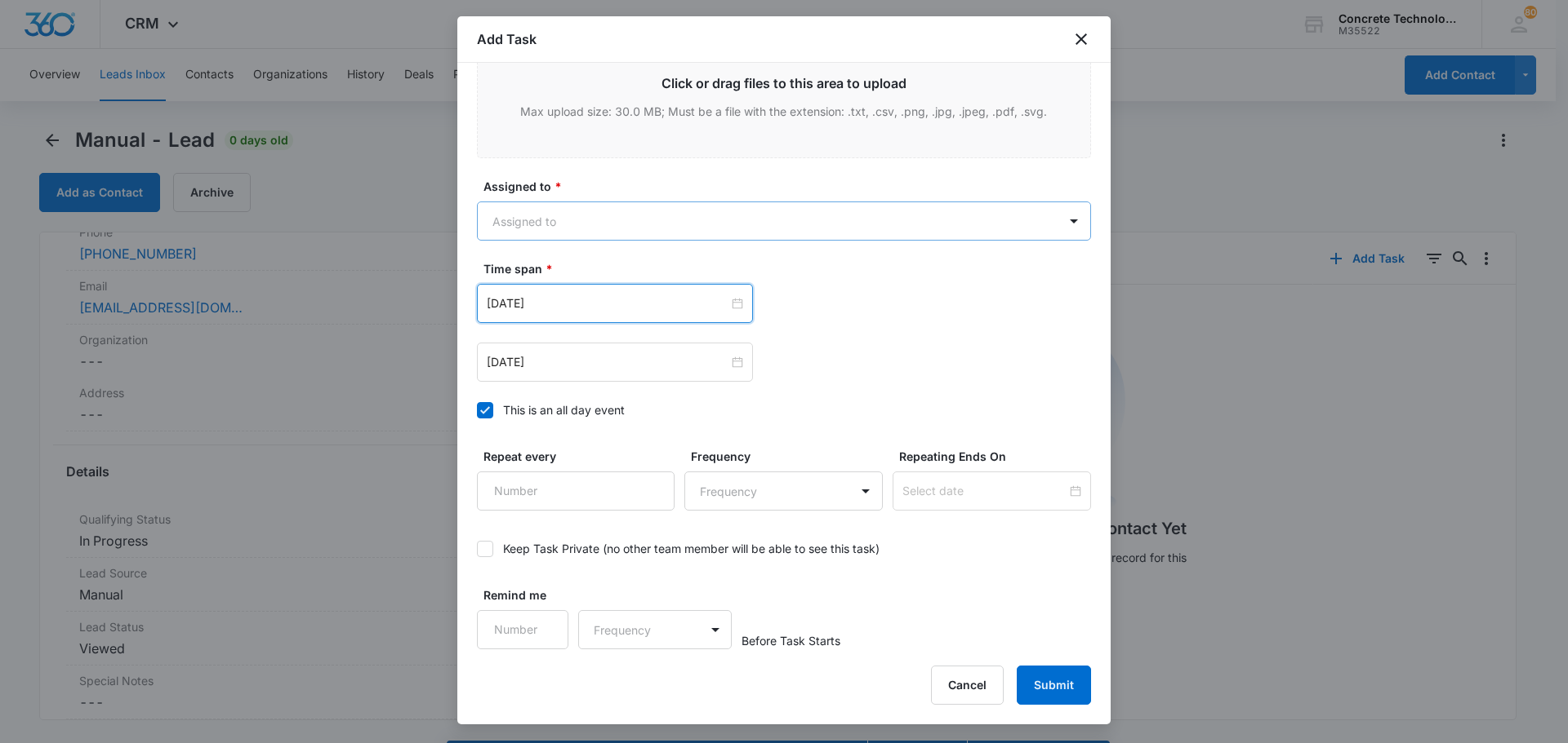
click at [521, 226] on body "CRM Apps Reputation Websites Forms CRM Email Social Content Ads Intelligence Fi…" at bounding box center [784, 395] width 1568 height 790
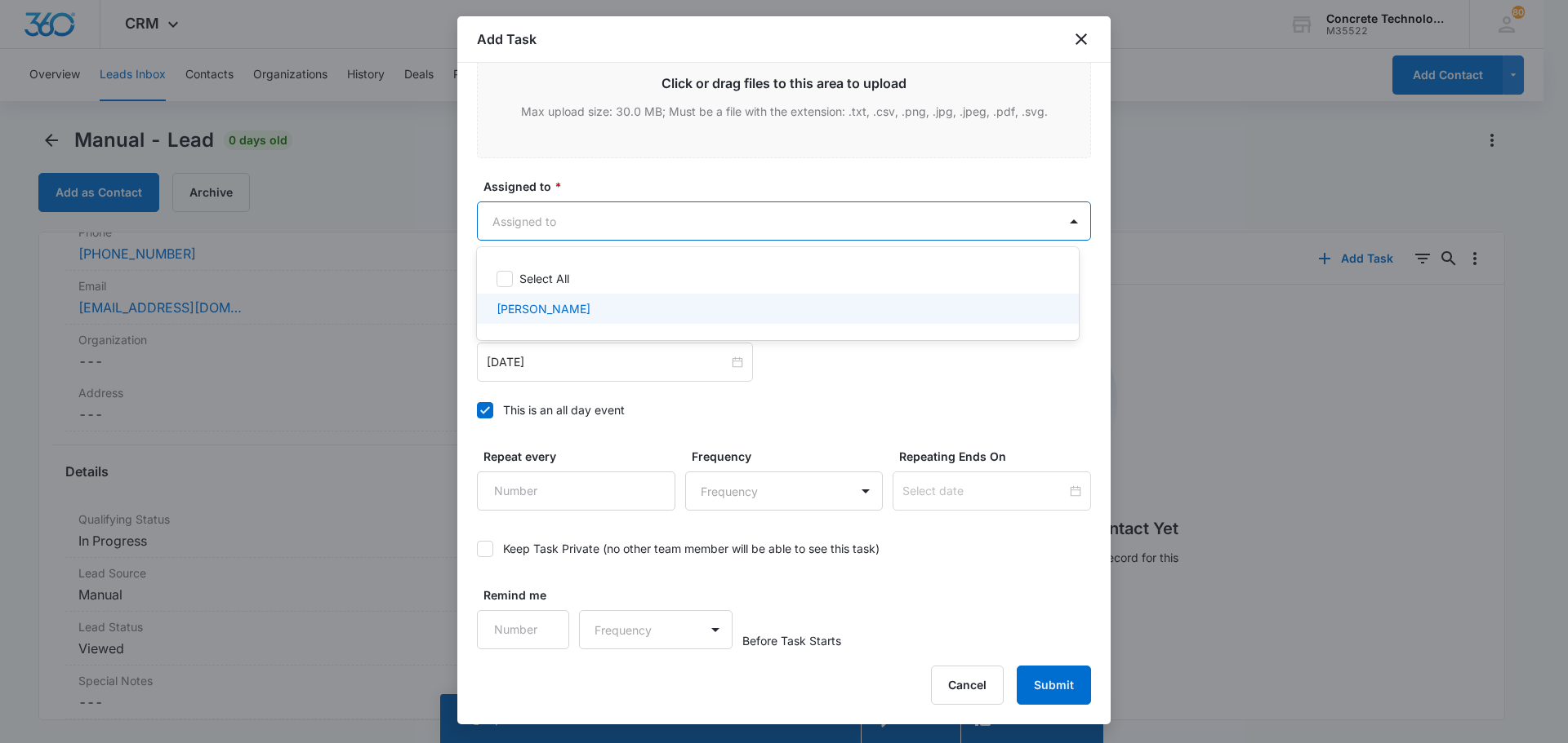
click at [519, 306] on p "Chip Fowler" at bounding box center [543, 308] width 93 height 17
checkbox input "true"
click at [1045, 678] on div at bounding box center [784, 371] width 1568 height 743
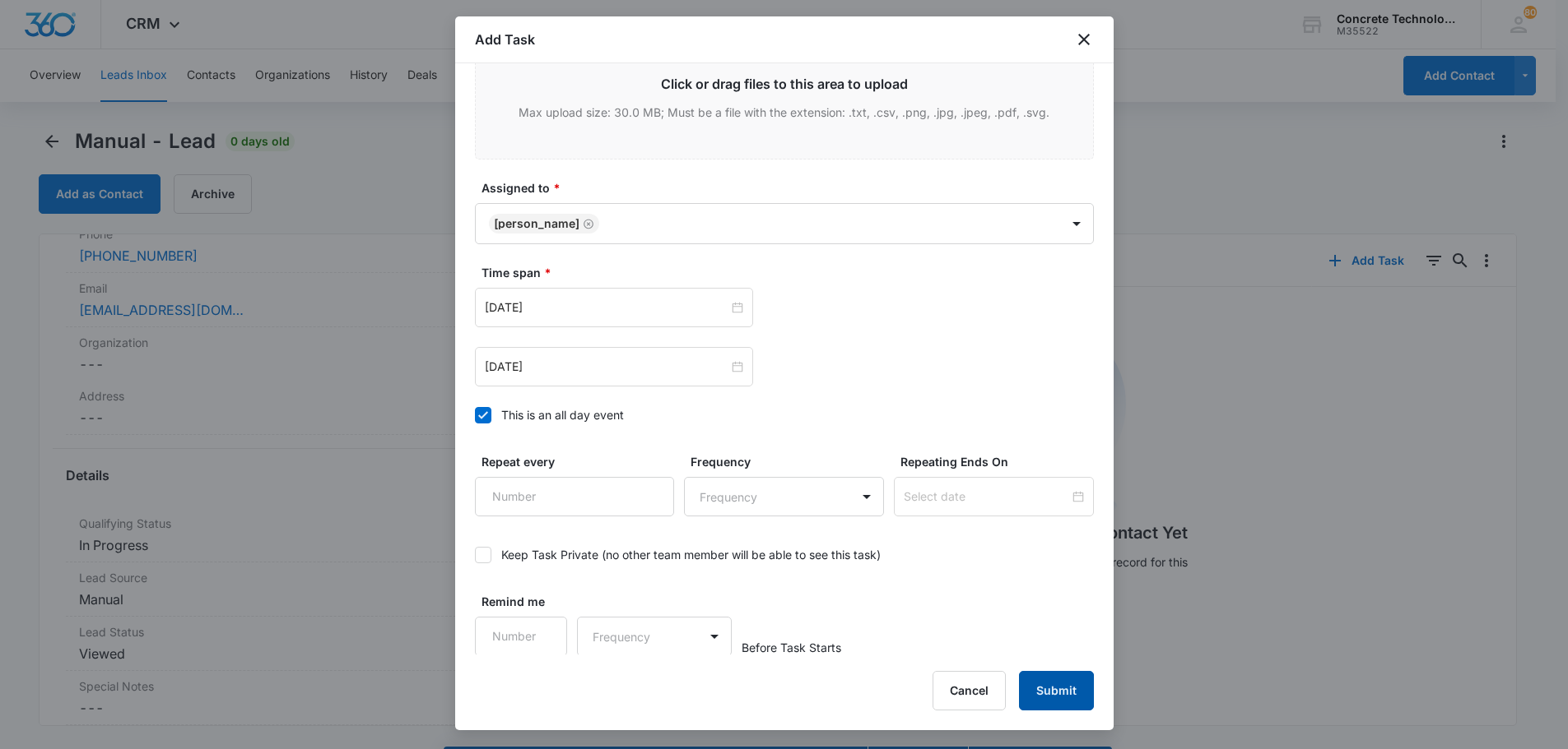
click at [1053, 683] on button "Submit" at bounding box center [1056, 691] width 75 height 39
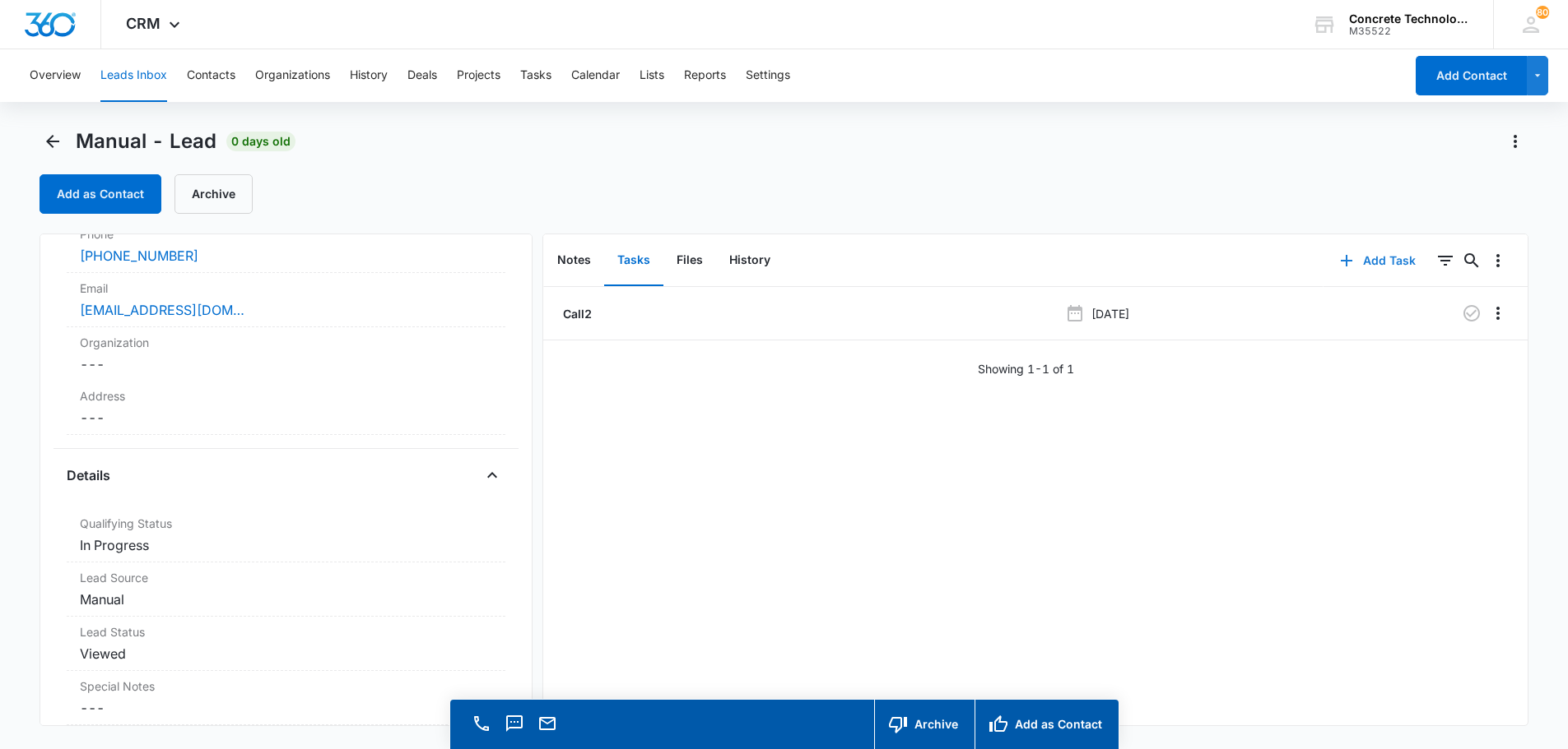
scroll to position [47, 0]
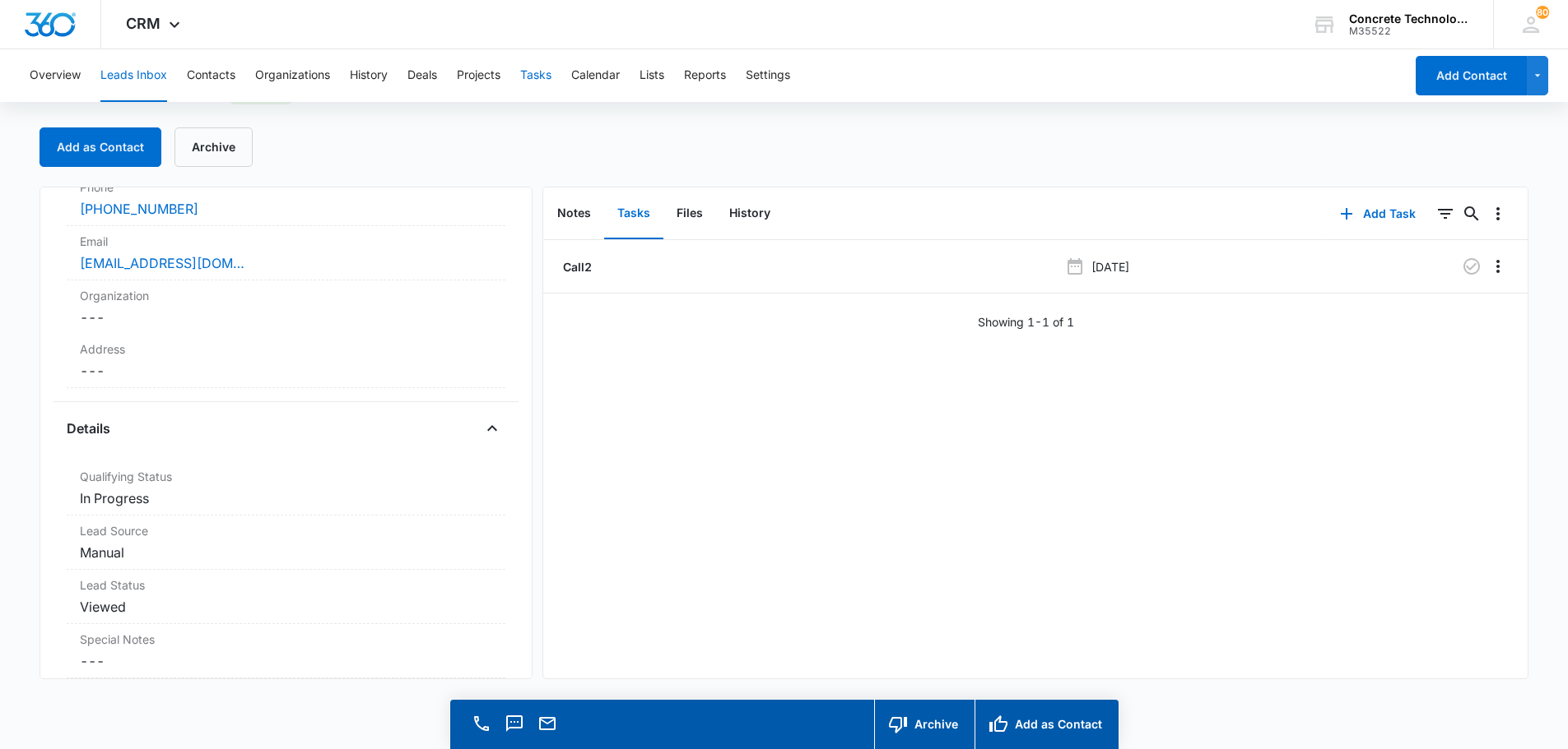
click at [540, 72] on button "Tasks" at bounding box center [535, 76] width 31 height 52
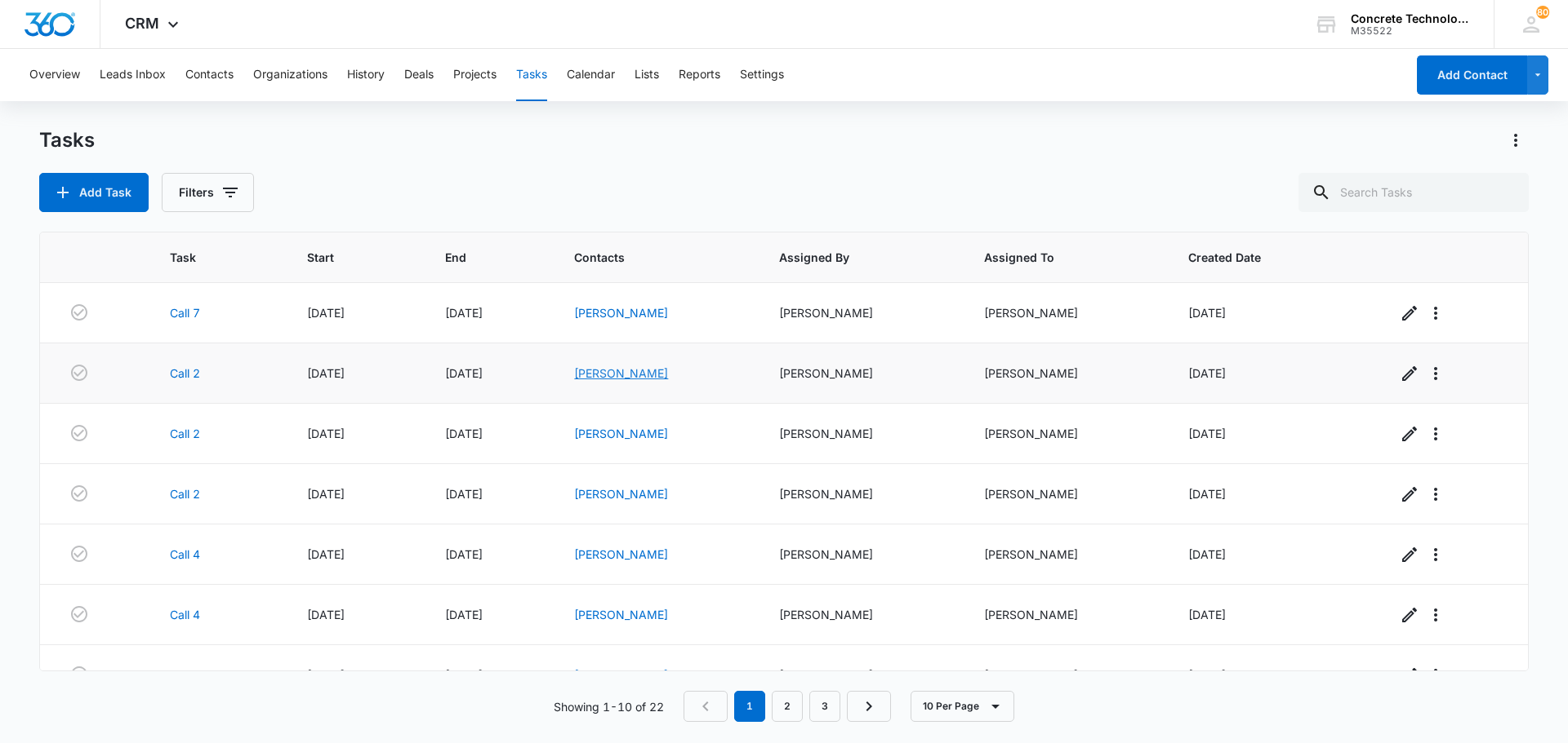
click at [654, 369] on link "Antoinette Sloley" at bounding box center [621, 374] width 93 height 14
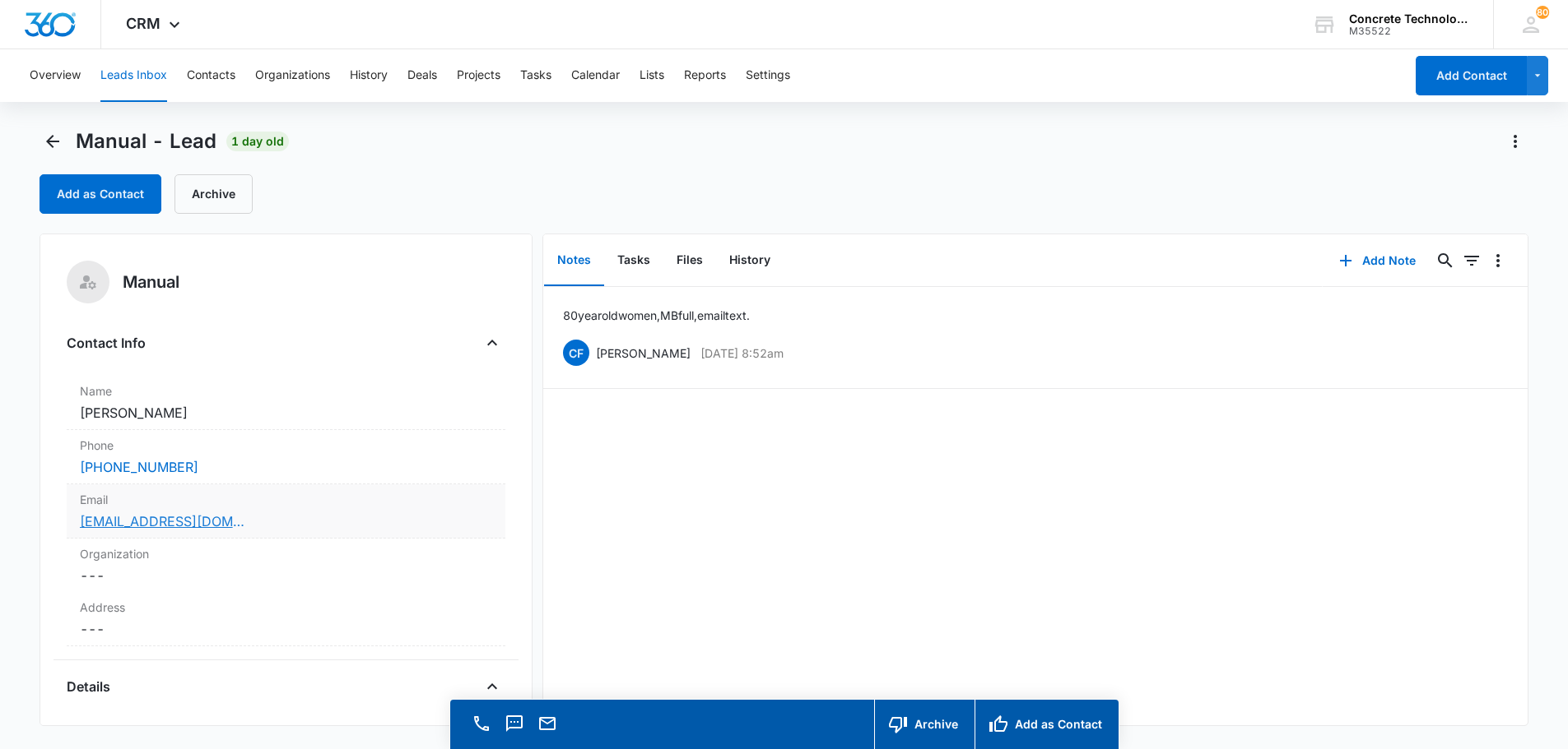
click at [151, 516] on link "antoinettesloley04@gmail.com" at bounding box center [162, 522] width 164 height 20
click at [1371, 261] on button "Add Note" at bounding box center [1377, 260] width 109 height 39
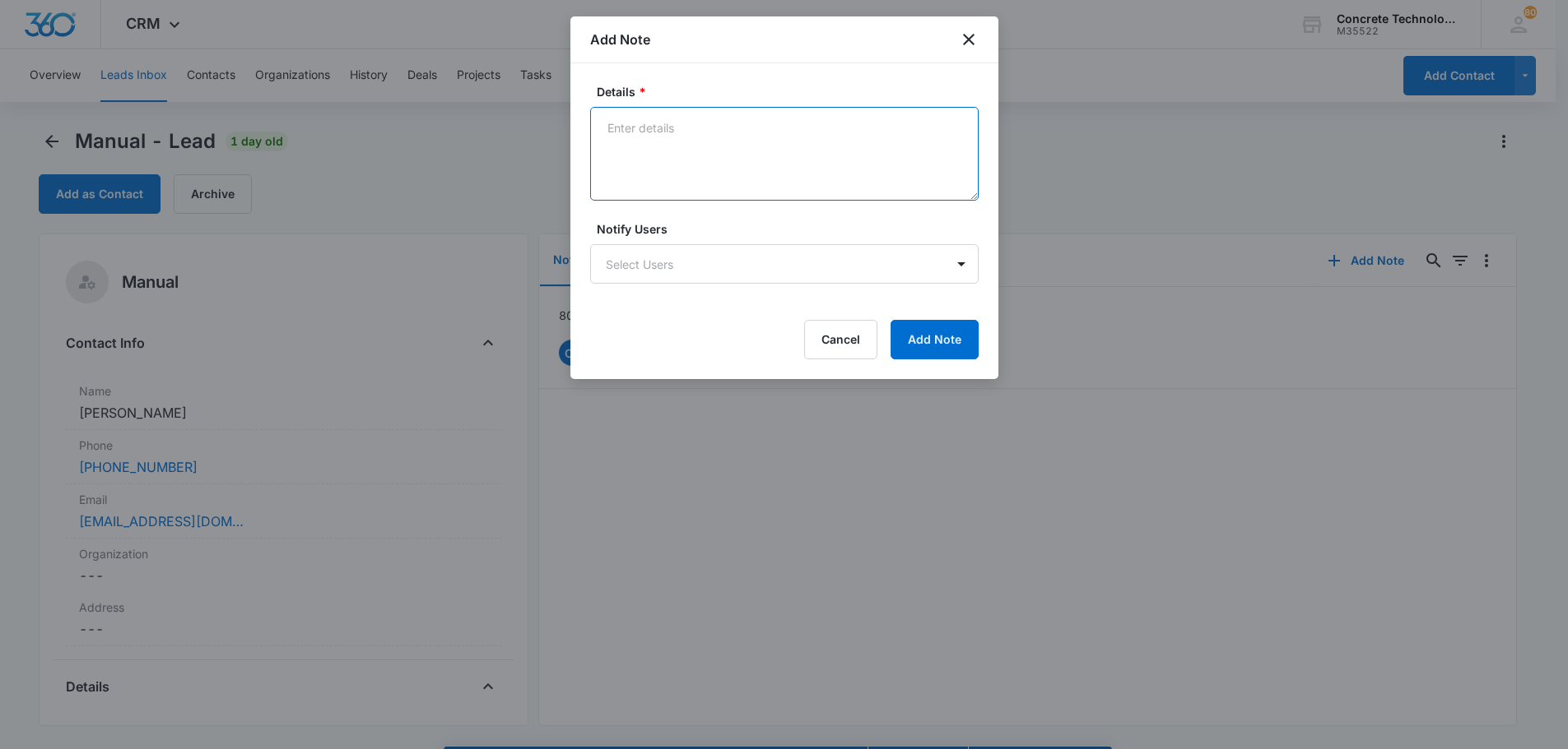
click at [626, 124] on textarea "Details *" at bounding box center [784, 154] width 388 height 94
type textarea "MB full text emailed"
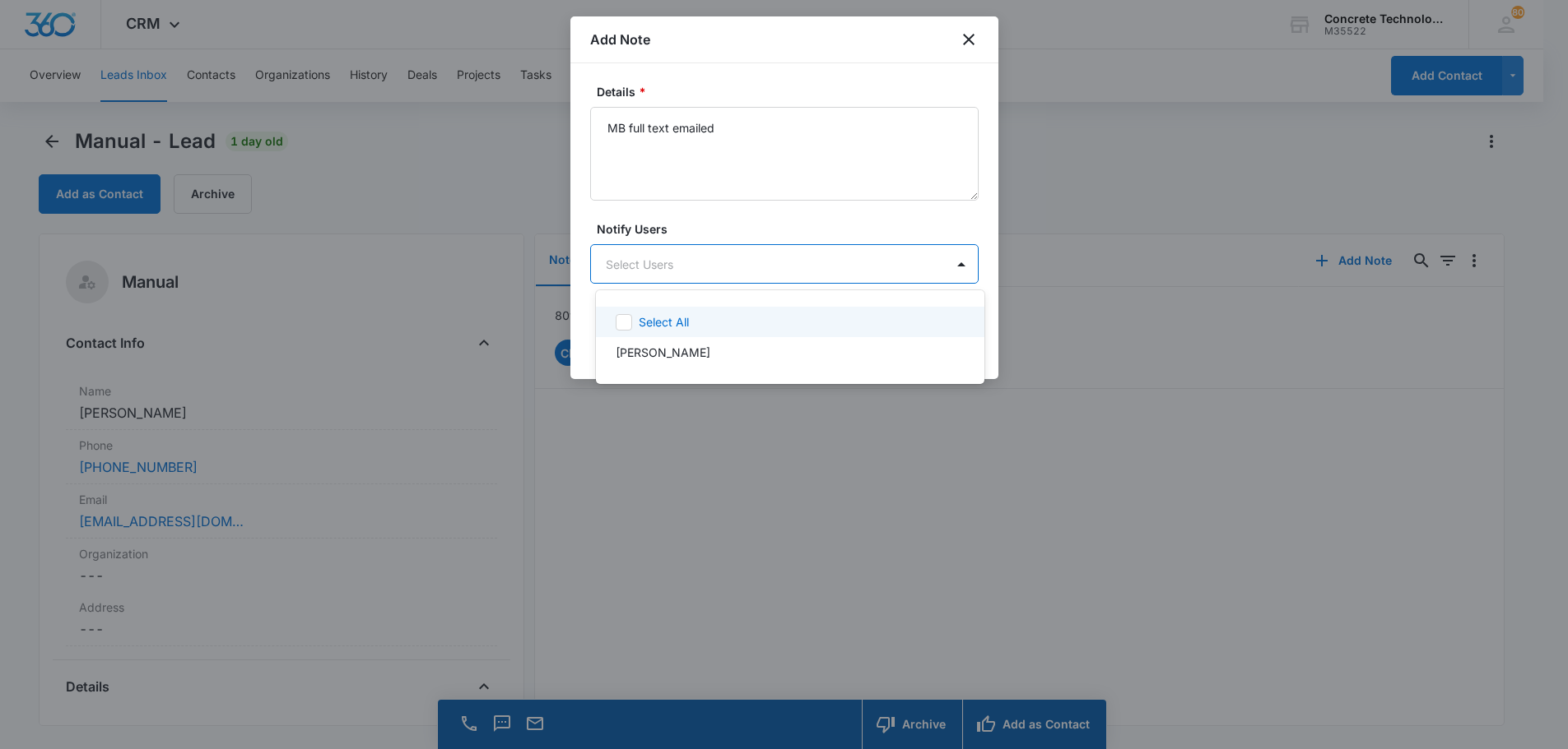
click at [685, 259] on body "CRM Apps Reputation Websites Forms CRM Email Social Content Ads Intelligence Fi…" at bounding box center [784, 374] width 1568 height 749
click at [682, 351] on div "Chip Fowler" at bounding box center [788, 352] width 346 height 17
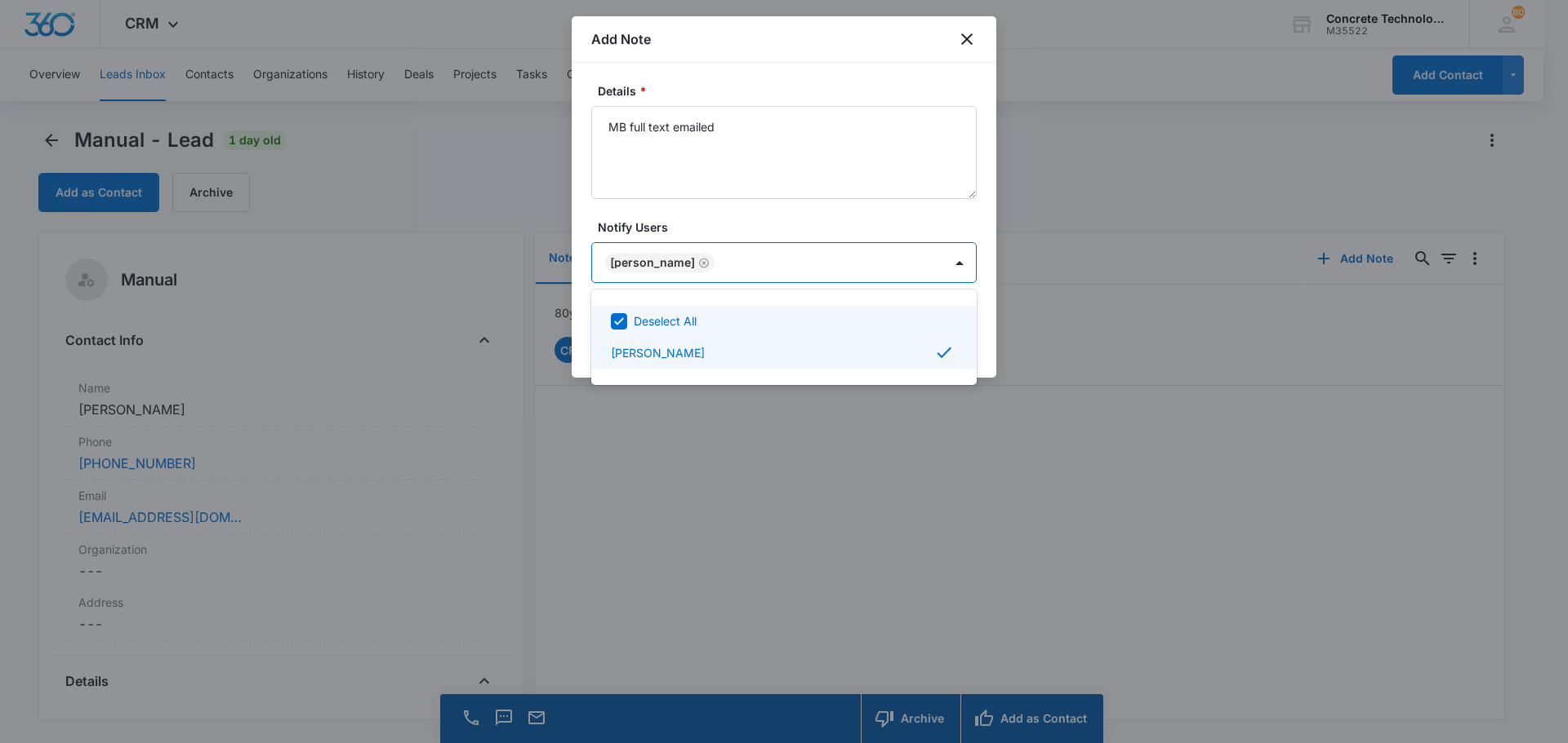
click at [898, 253] on div at bounding box center [784, 371] width 1568 height 743
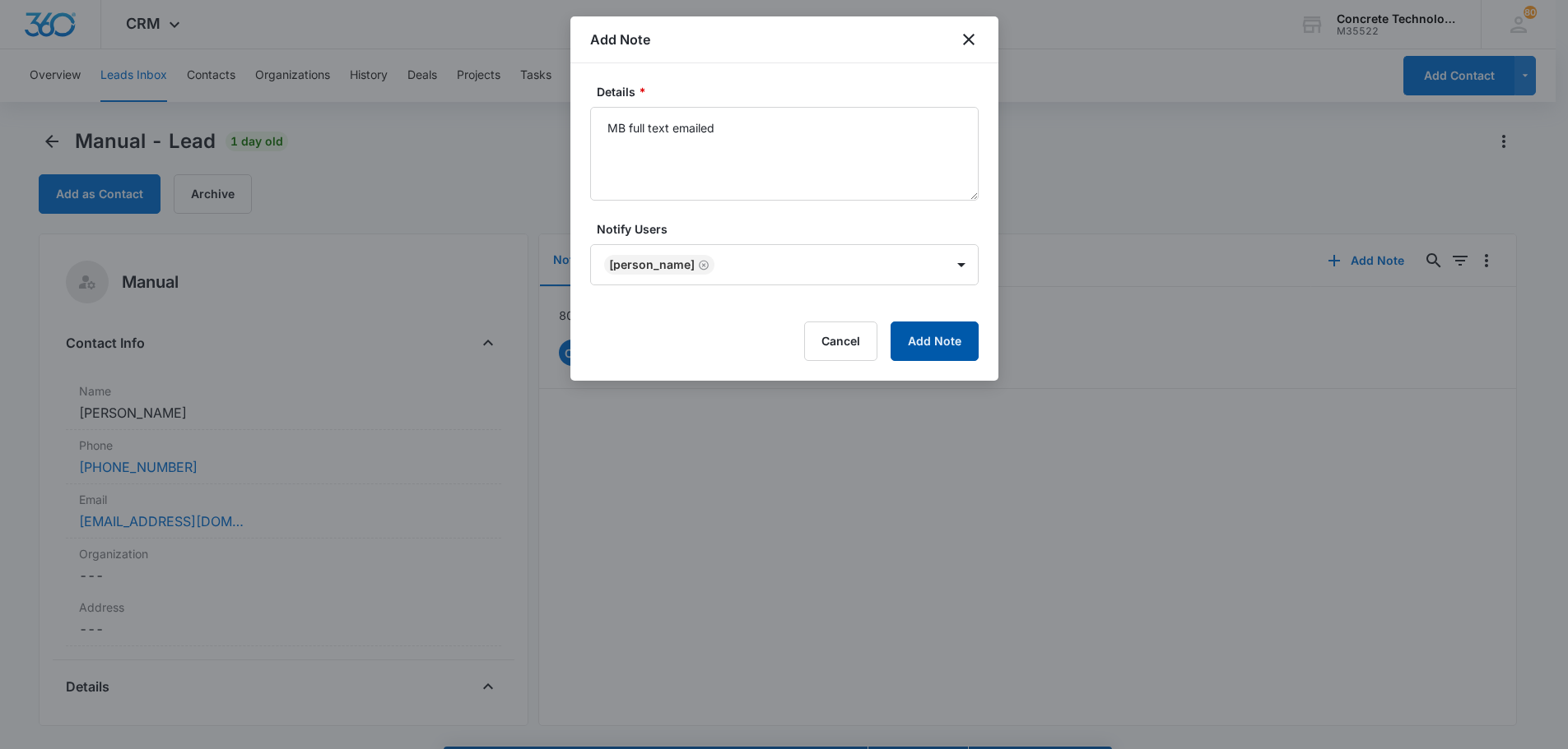
click at [940, 344] on button "Add Note" at bounding box center [934, 341] width 88 height 39
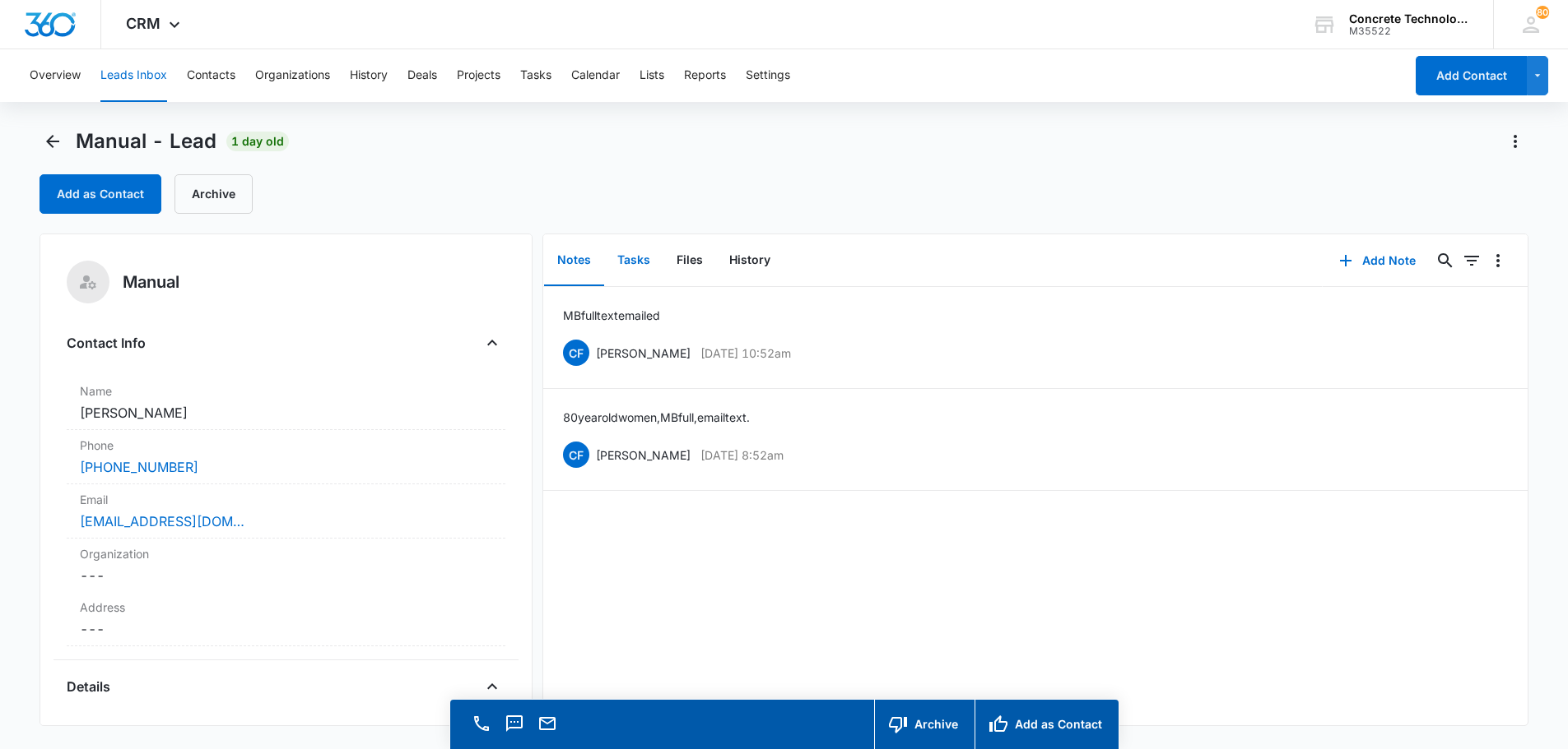
click at [634, 265] on button "Tasks" at bounding box center [634, 260] width 60 height 51
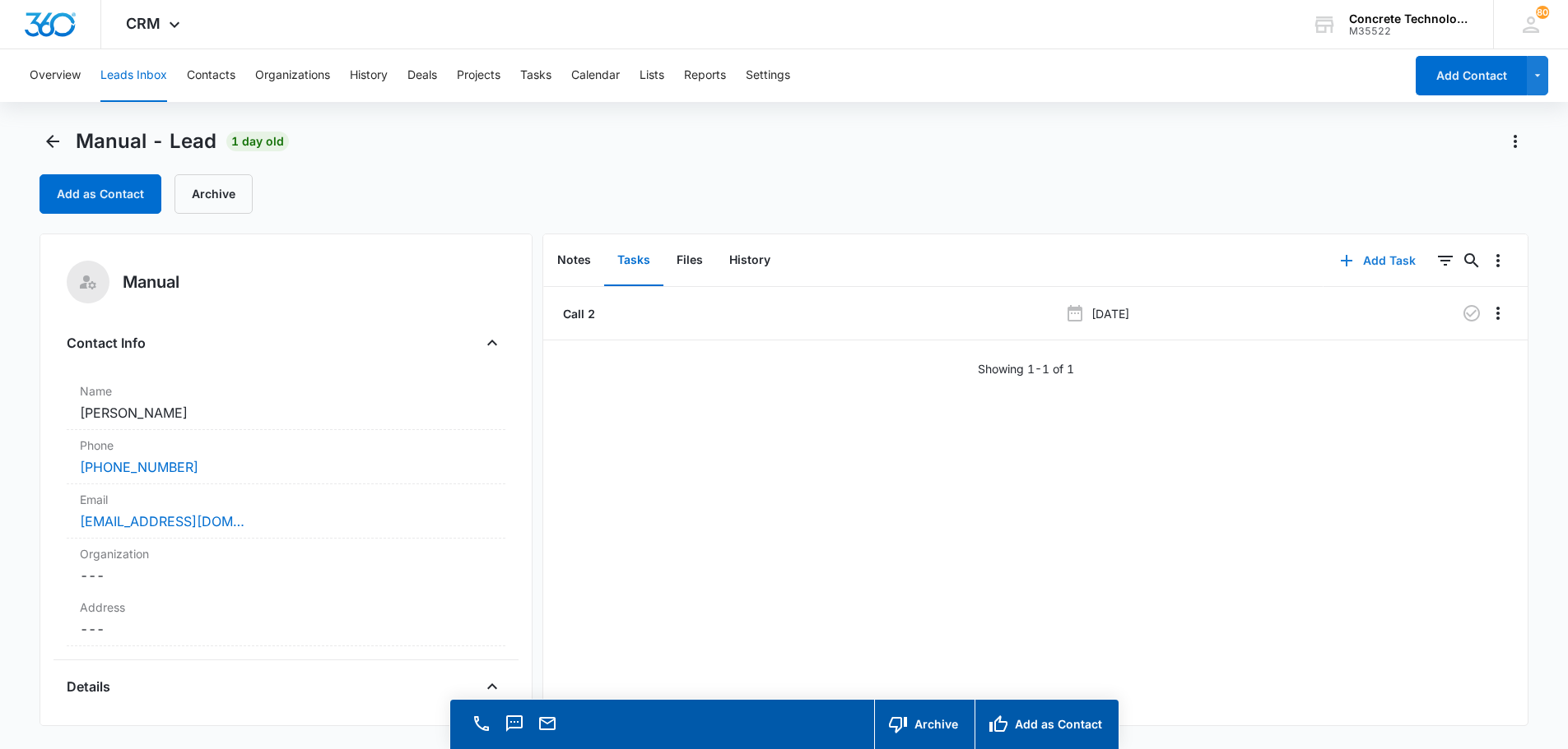
click at [1374, 259] on button "Add Task" at bounding box center [1378, 260] width 108 height 39
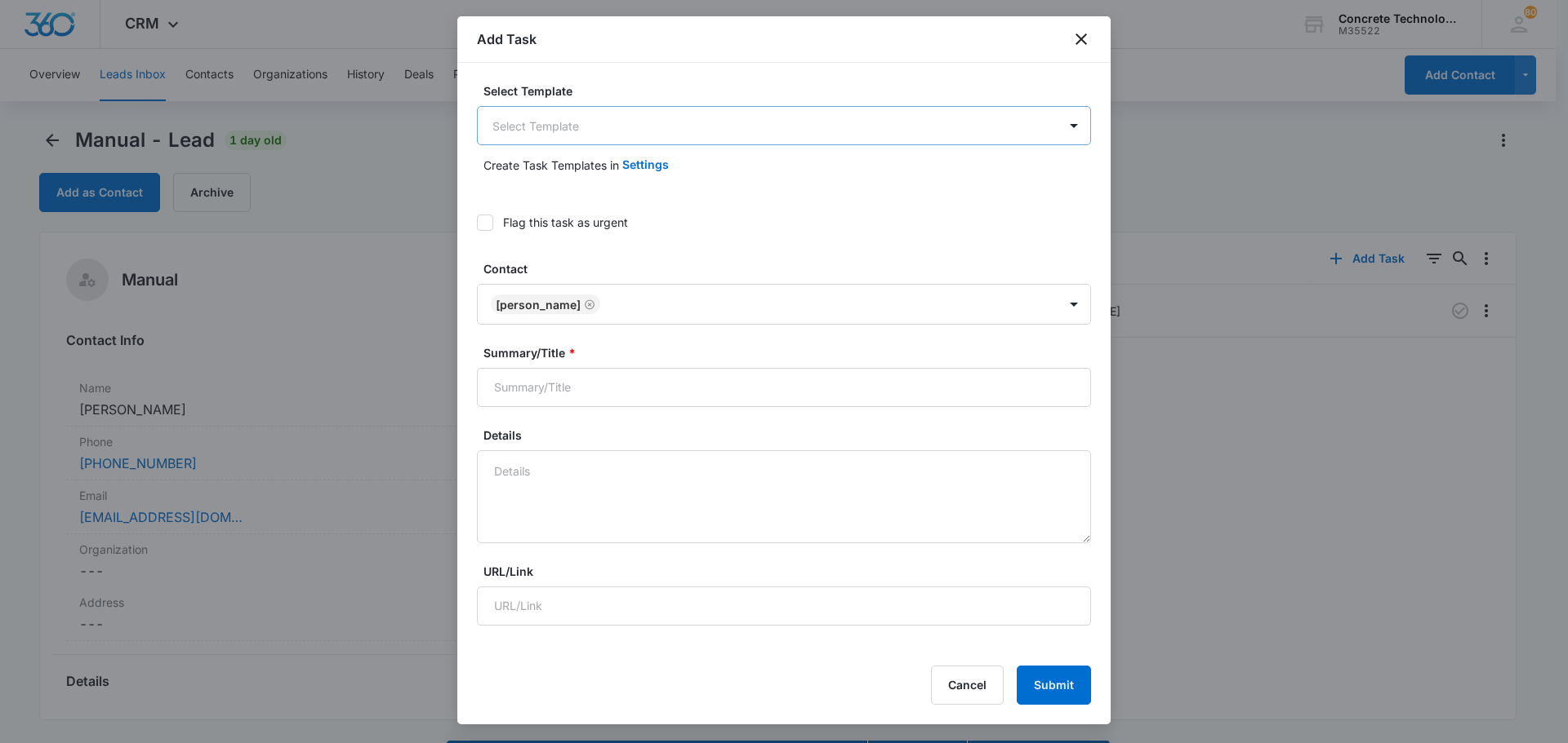
click at [538, 129] on body "CRM Apps Reputation Websites Forms CRM Email Social Content Ads Intelligence Fi…" at bounding box center [784, 395] width 1568 height 790
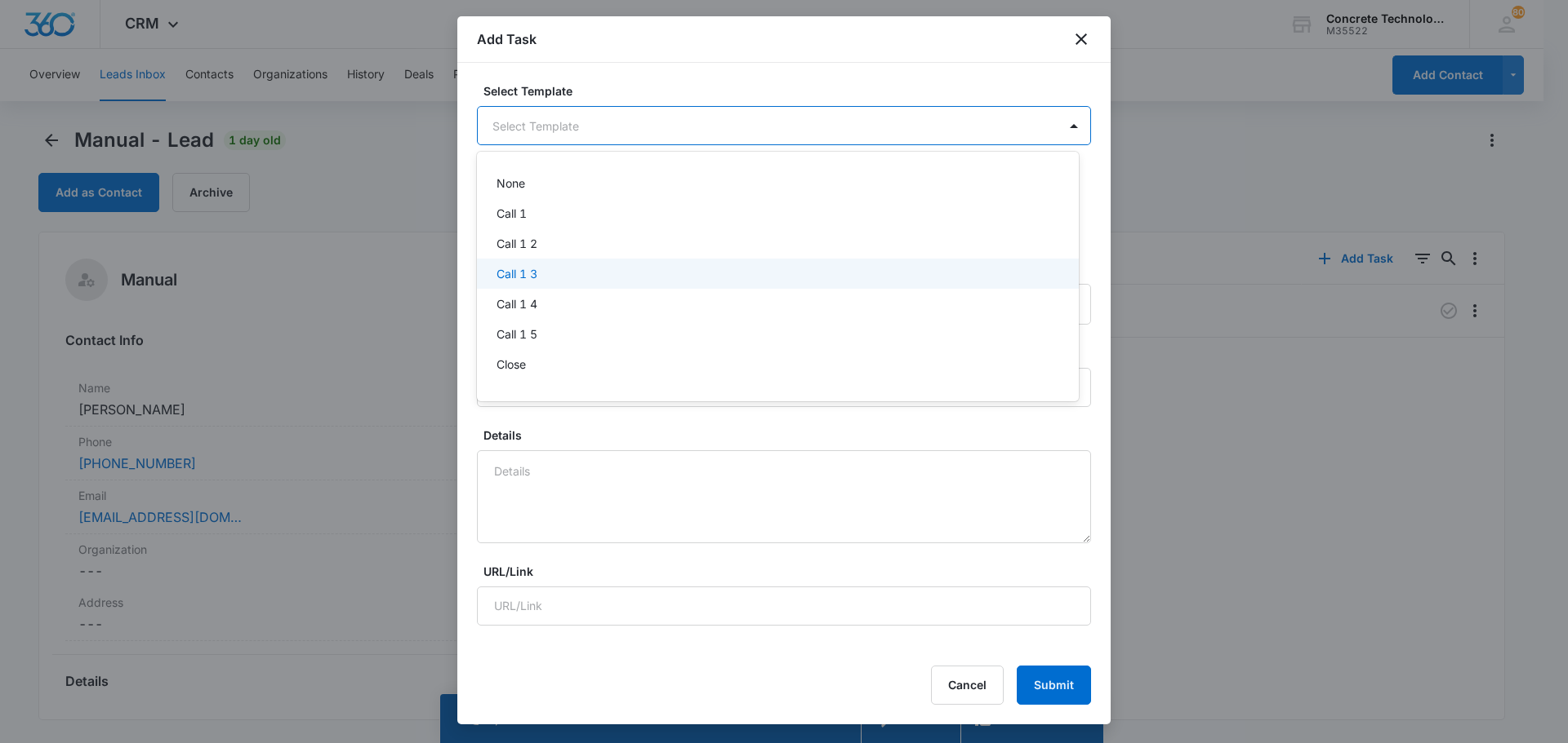
click at [533, 278] on p "Call 1 3" at bounding box center [517, 273] width 41 height 17
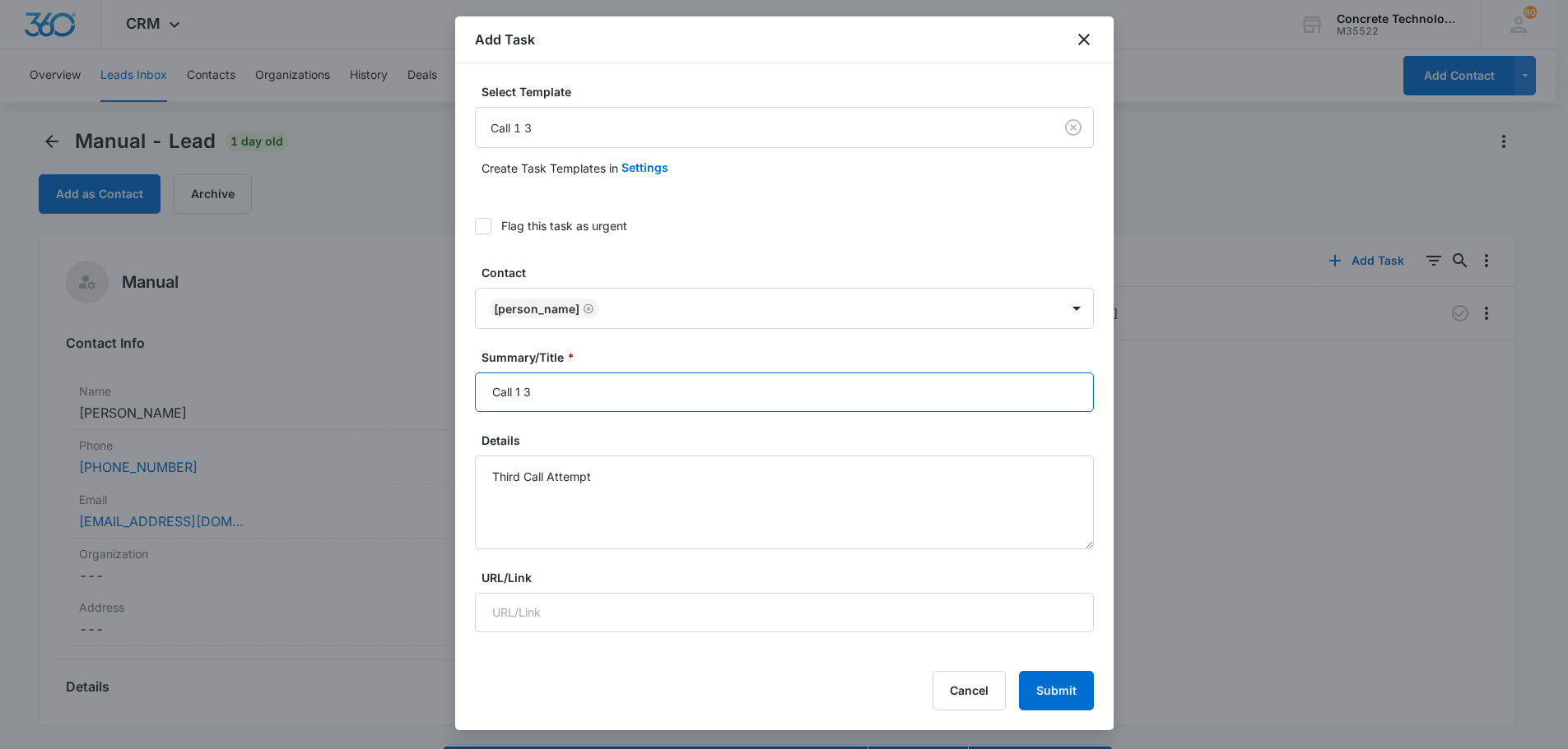
click at [522, 392] on input "Call 1 3" at bounding box center [784, 392] width 619 height 39
type input "Call 13"
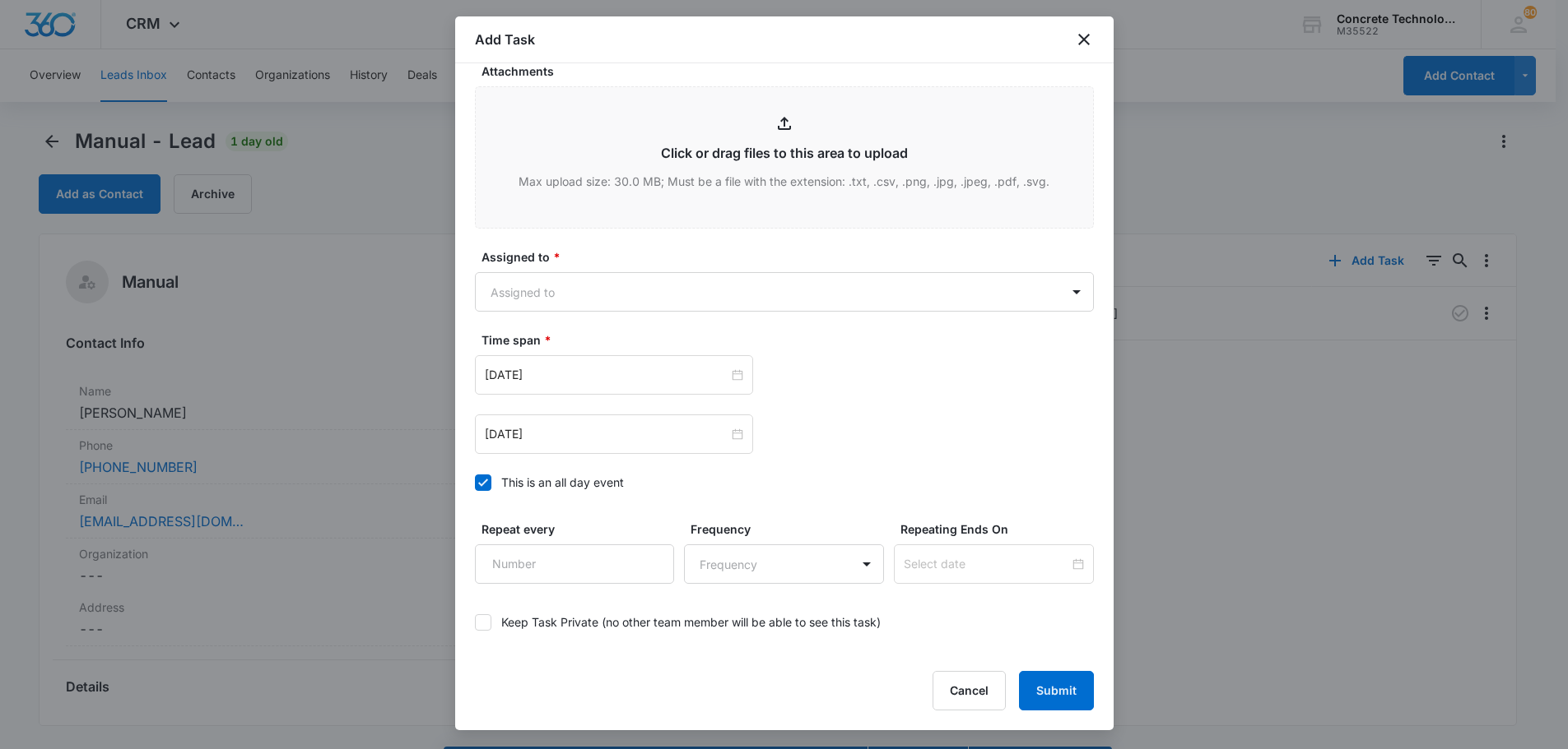
scroll to position [716, 0]
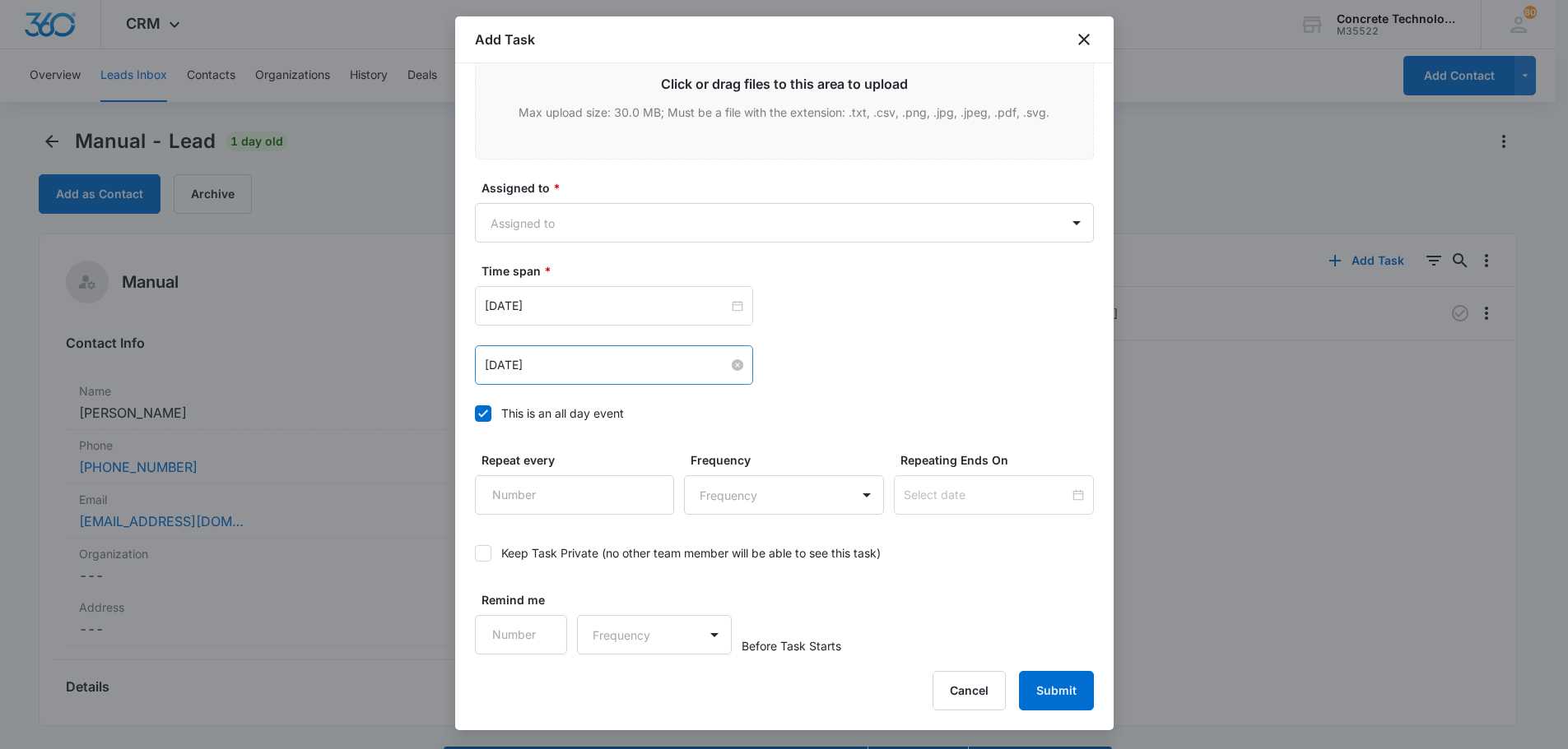
click at [632, 363] on input "Aug 5, 2025" at bounding box center [606, 365] width 244 height 18
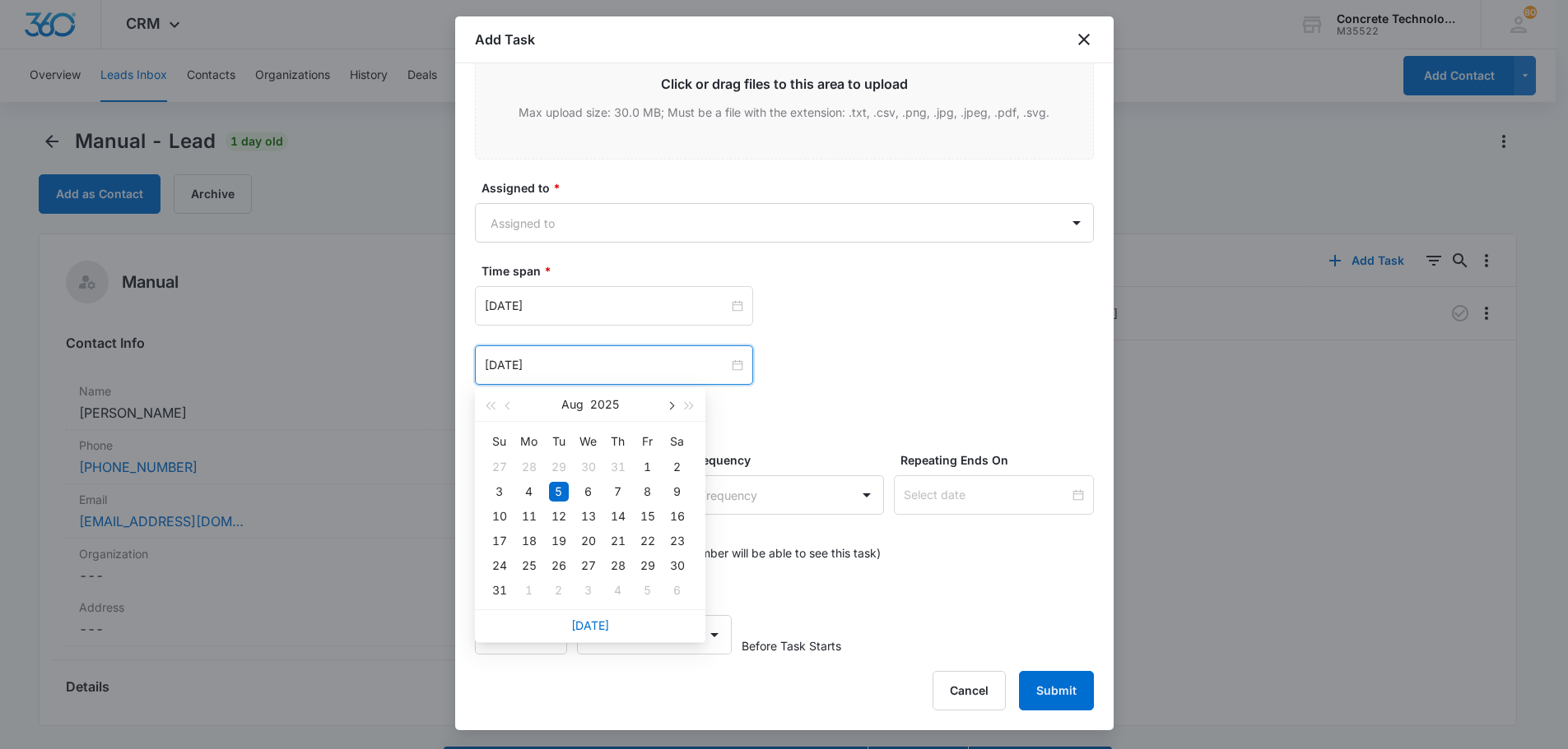
click at [671, 405] on span "button" at bounding box center [670, 406] width 8 height 8
type input "Sep 15, 2025"
click at [532, 519] on div "15" at bounding box center [529, 516] width 20 height 20
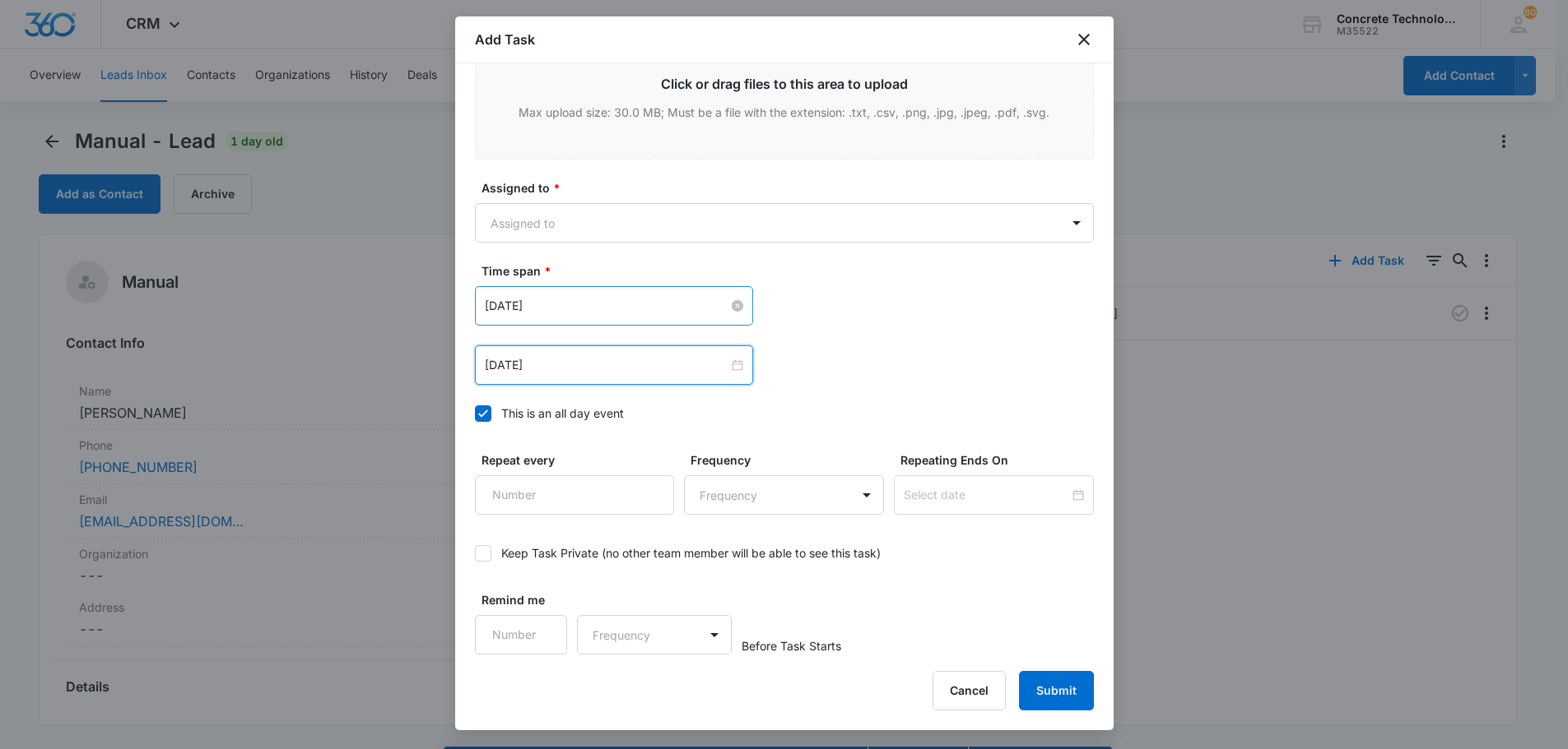
click at [549, 306] on input "Aug 5, 2025" at bounding box center [606, 306] width 244 height 18
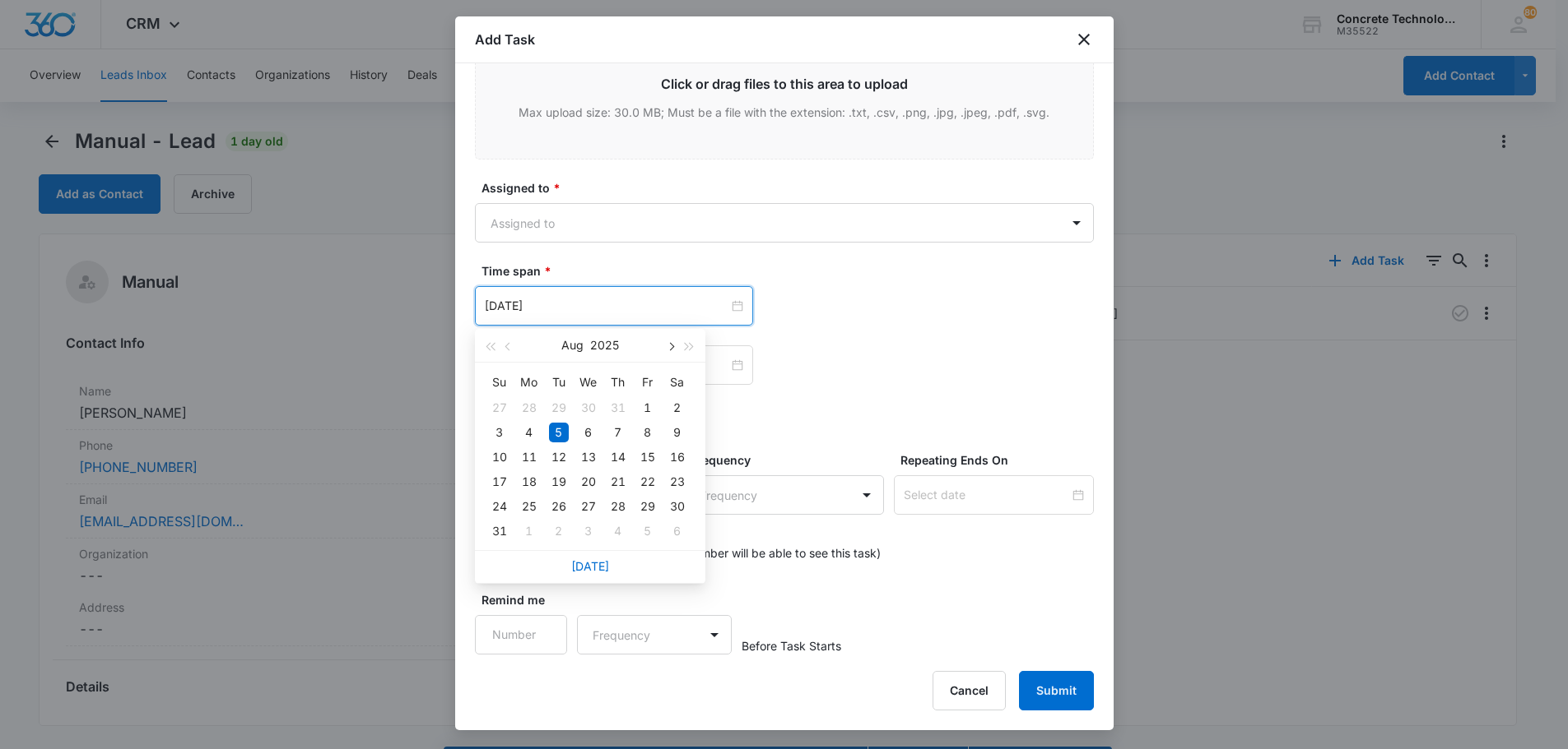
click at [672, 347] on span "button" at bounding box center [670, 347] width 8 height 8
type input "Sep 15, 2025"
click at [527, 458] on div "15" at bounding box center [529, 458] width 20 height 20
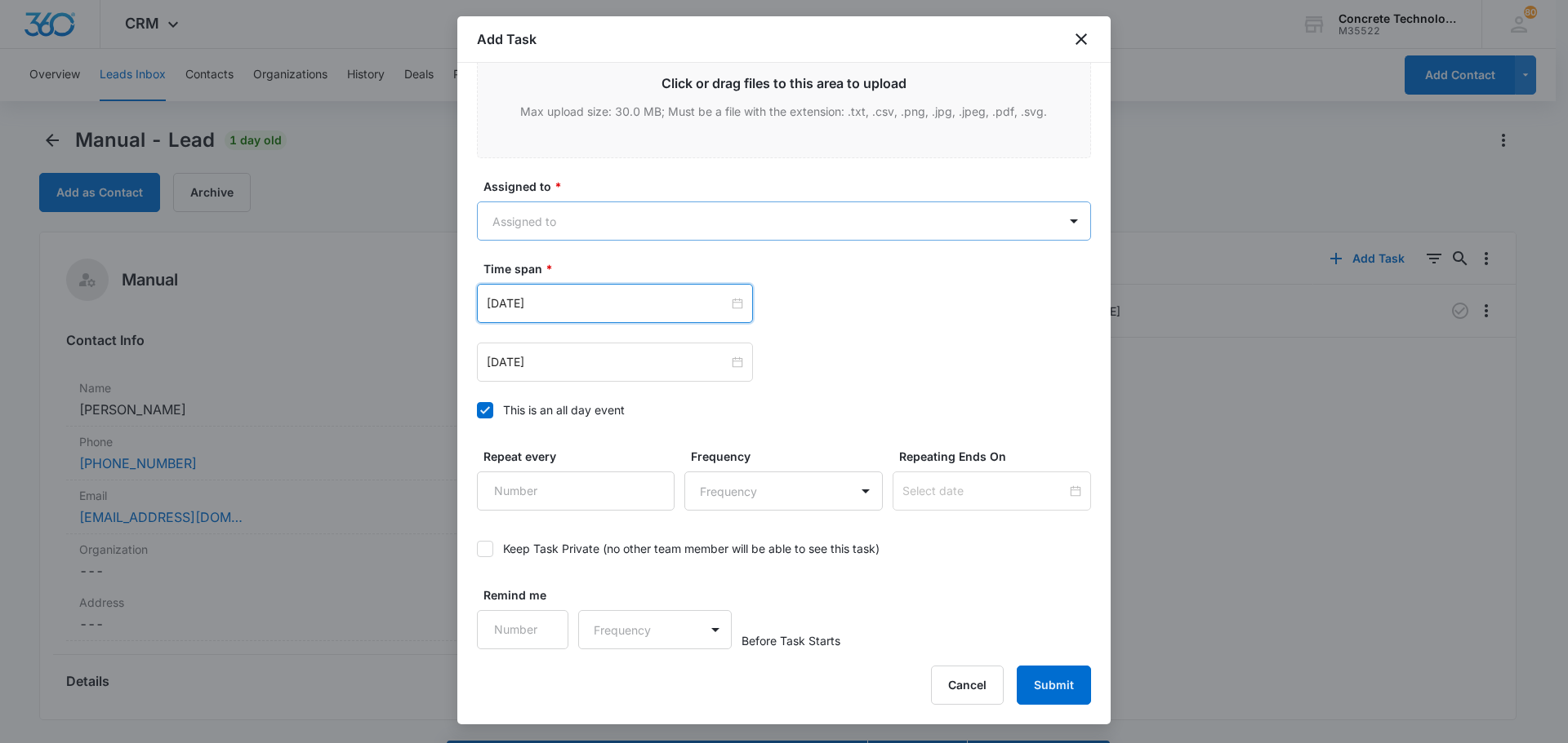
click at [558, 215] on body "CRM Apps Reputation Websites Forms CRM Email Social Content Ads Intelligence Fi…" at bounding box center [784, 395] width 1568 height 790
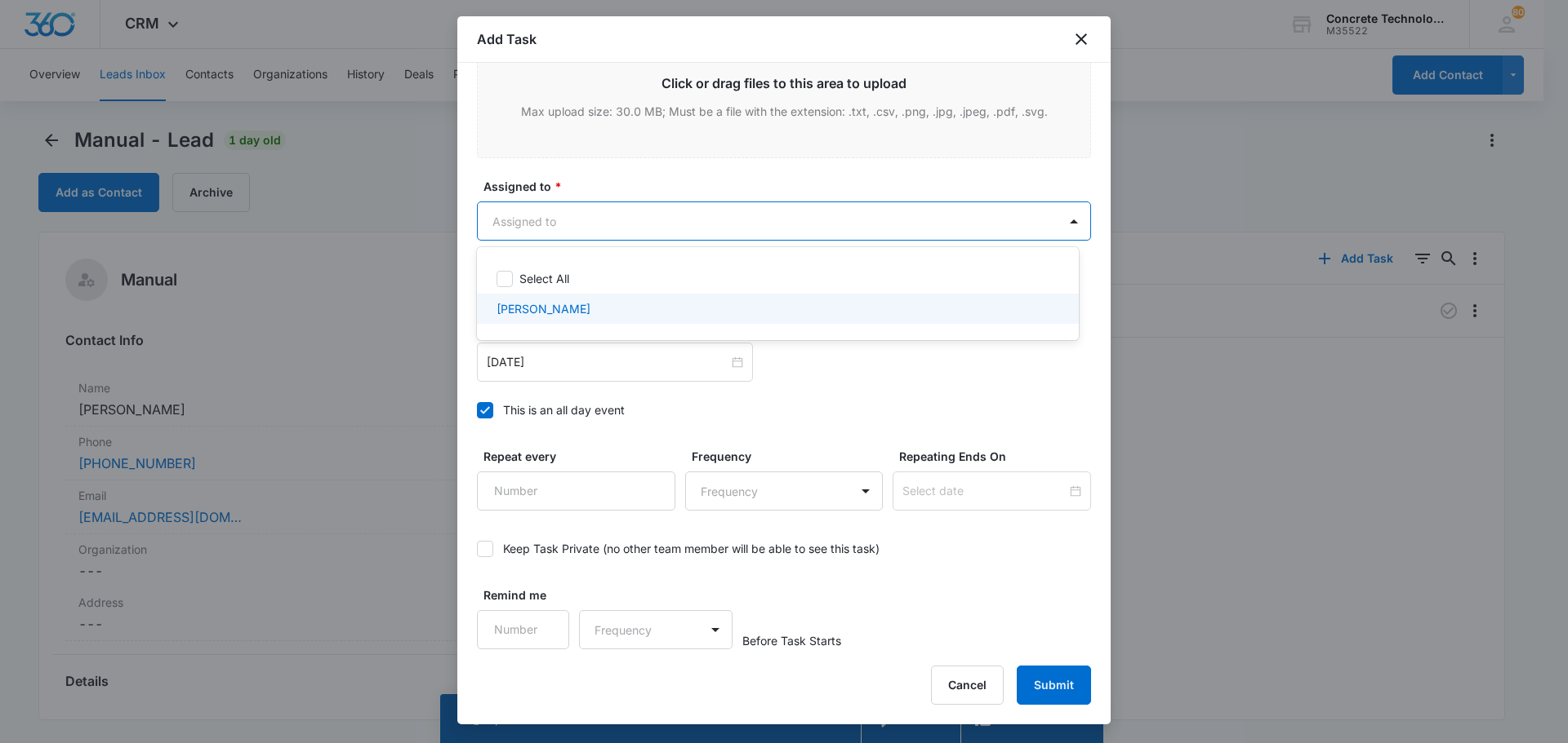
click at [530, 308] on p "Chip Fowler" at bounding box center [543, 308] width 93 height 17
checkbox input "true"
click at [1047, 688] on div at bounding box center [784, 371] width 1568 height 743
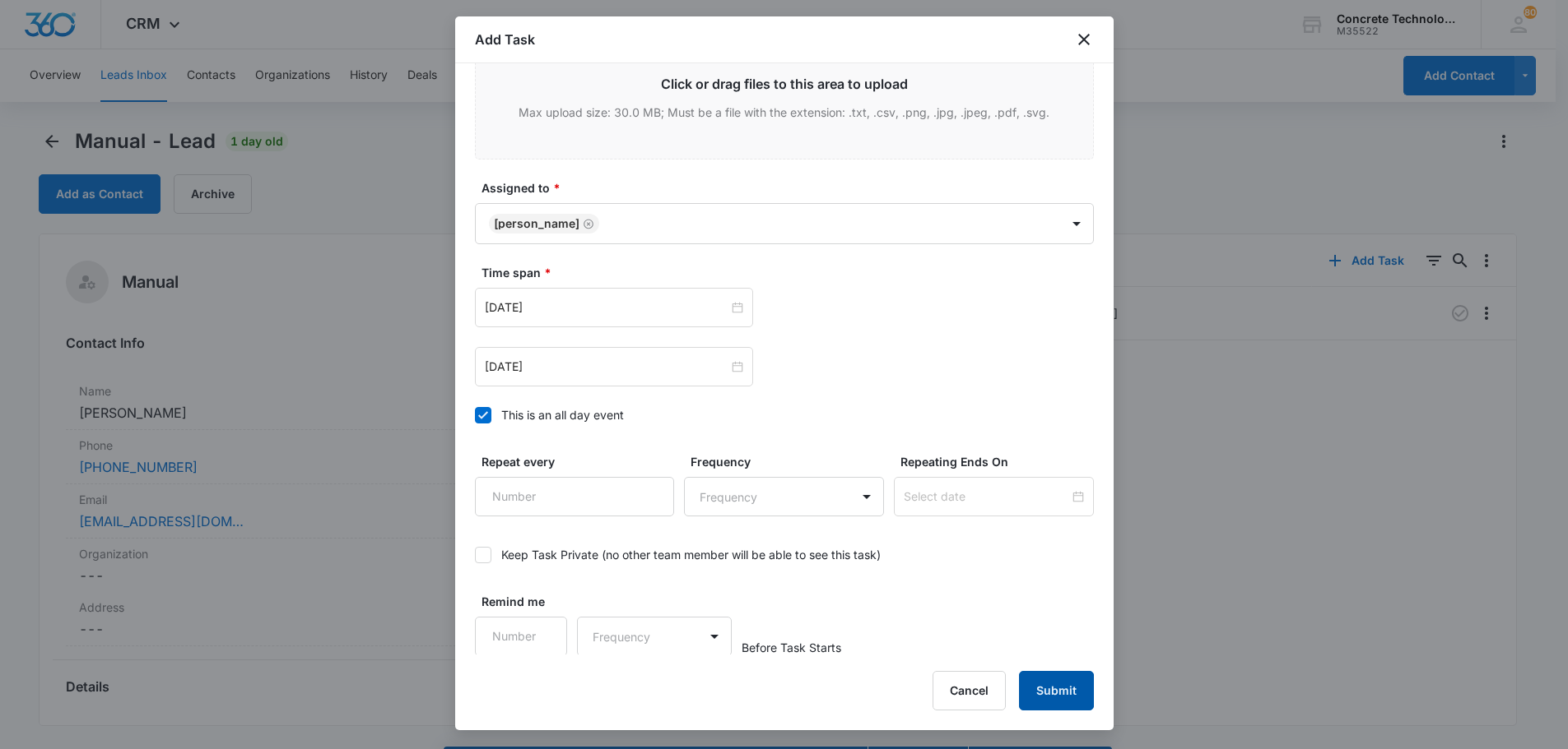
click at [1044, 689] on button "Submit" at bounding box center [1056, 691] width 75 height 39
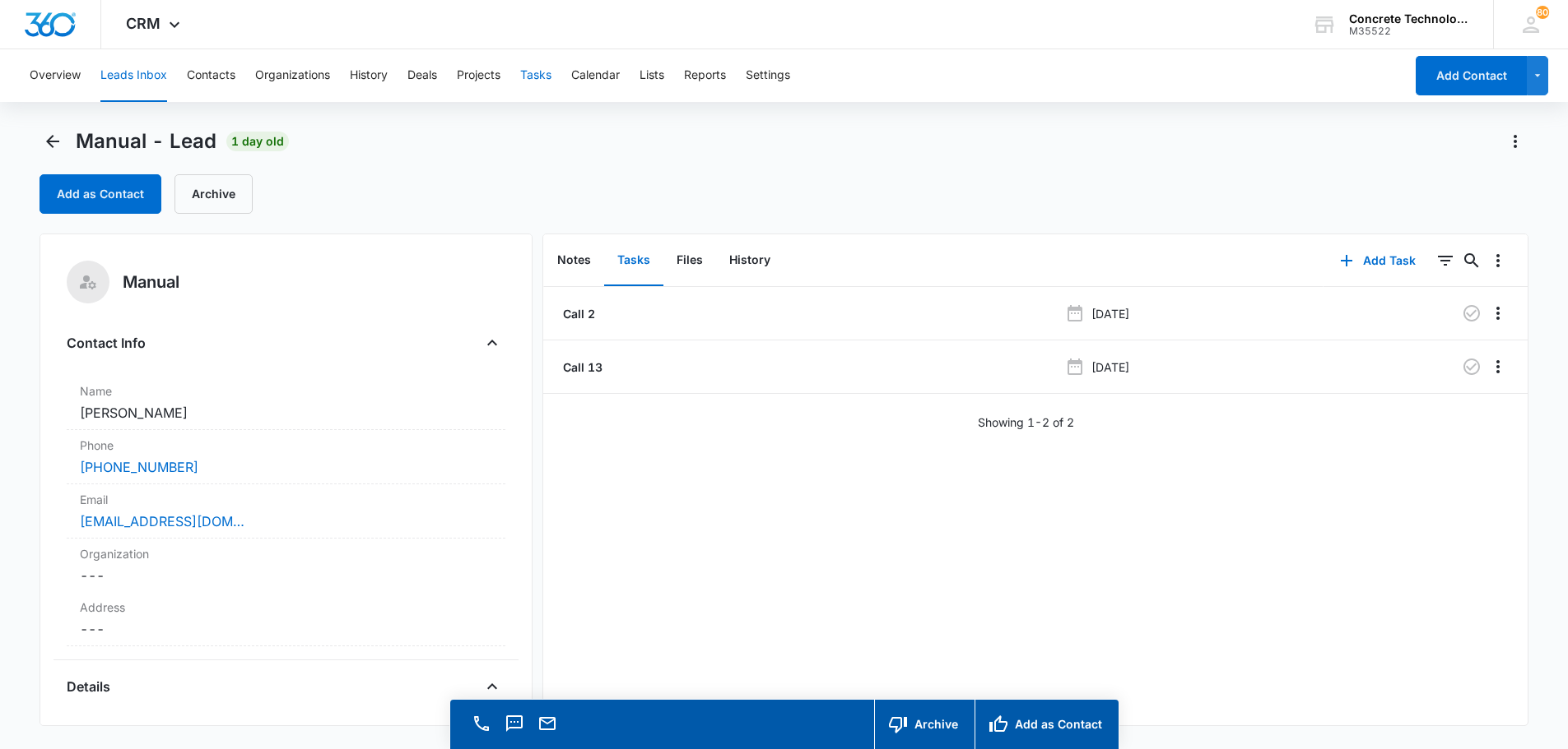
click at [527, 74] on button "Tasks" at bounding box center [535, 76] width 31 height 52
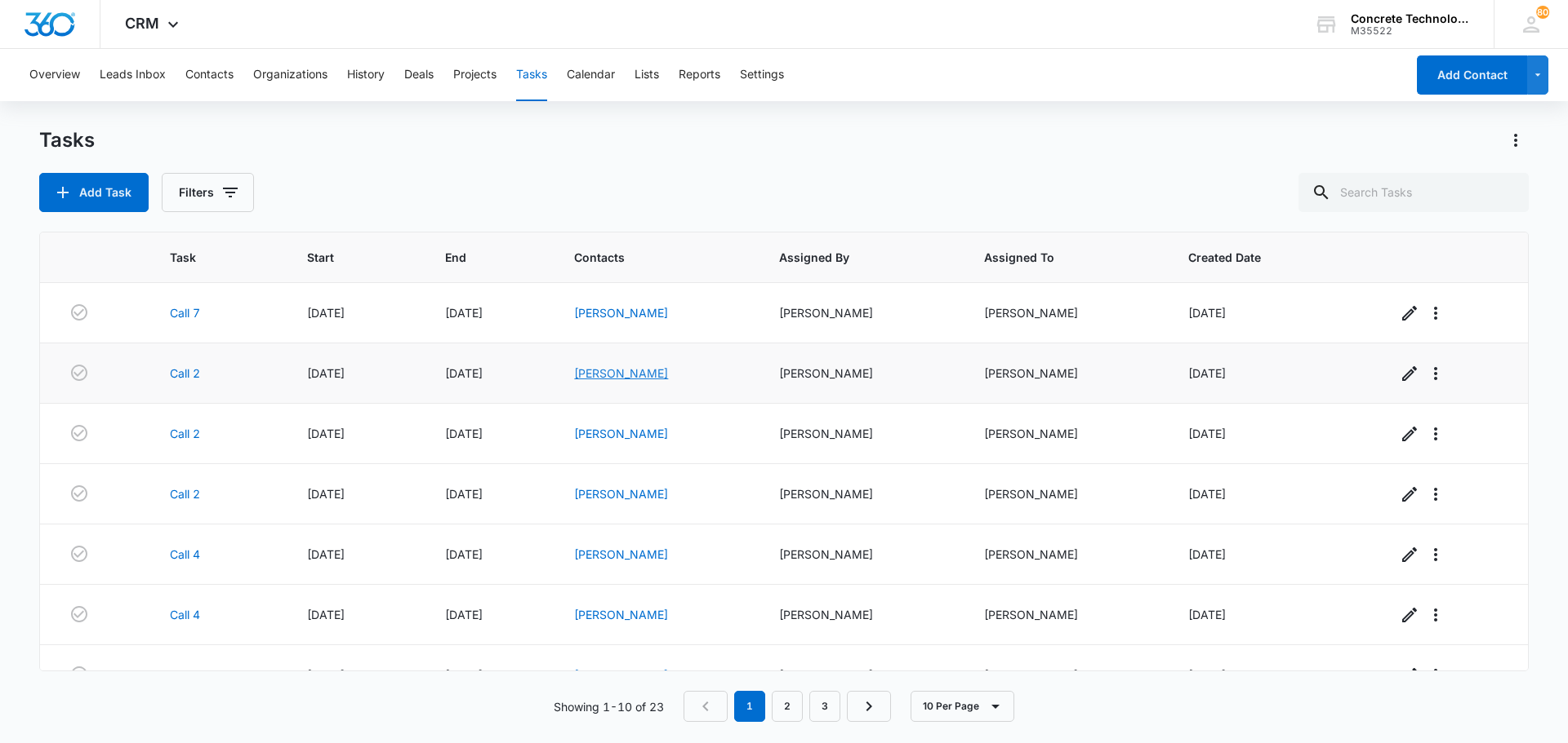
click at [645, 373] on link "Antoinette Sloley" at bounding box center [621, 374] width 93 height 14
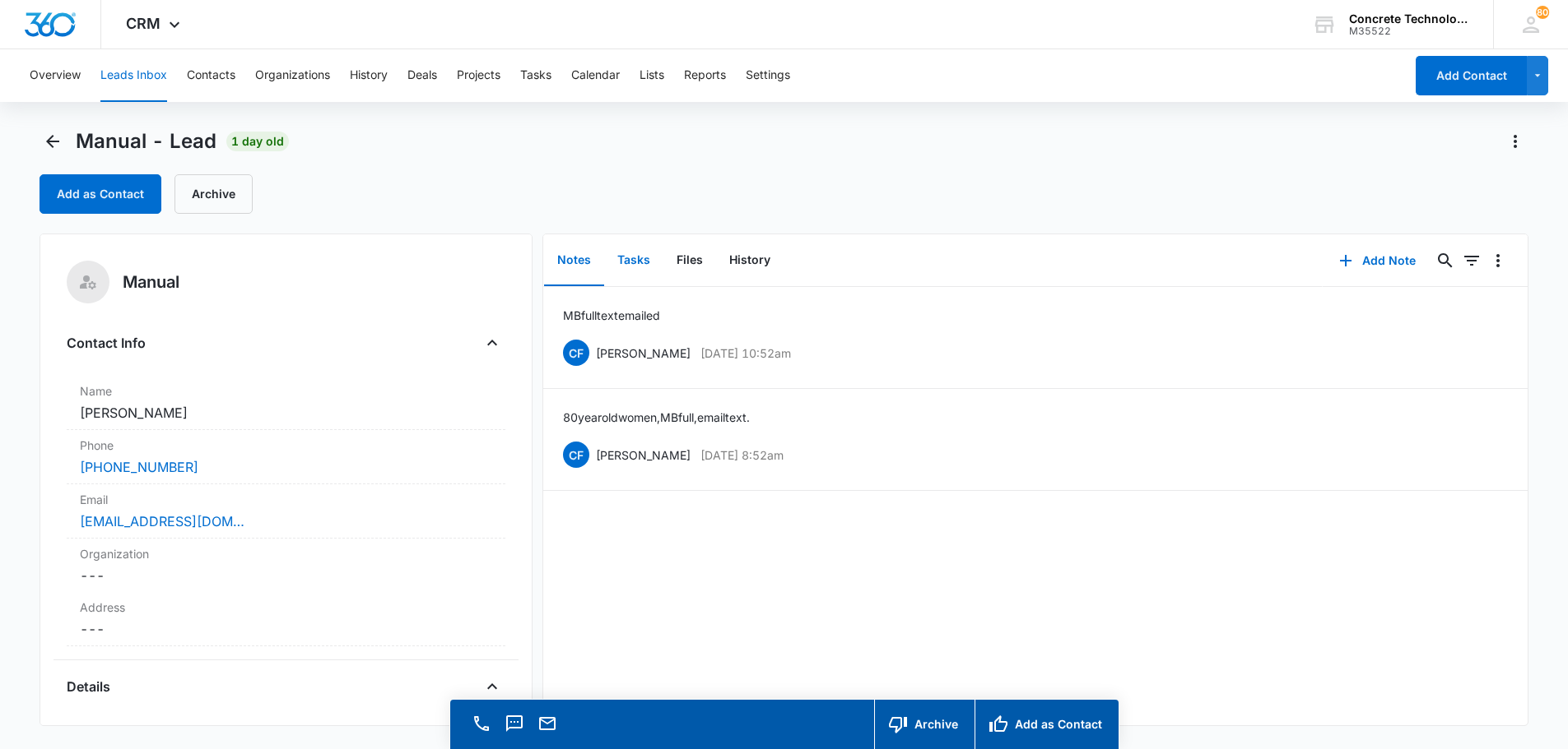
click at [629, 252] on button "Tasks" at bounding box center [634, 260] width 60 height 51
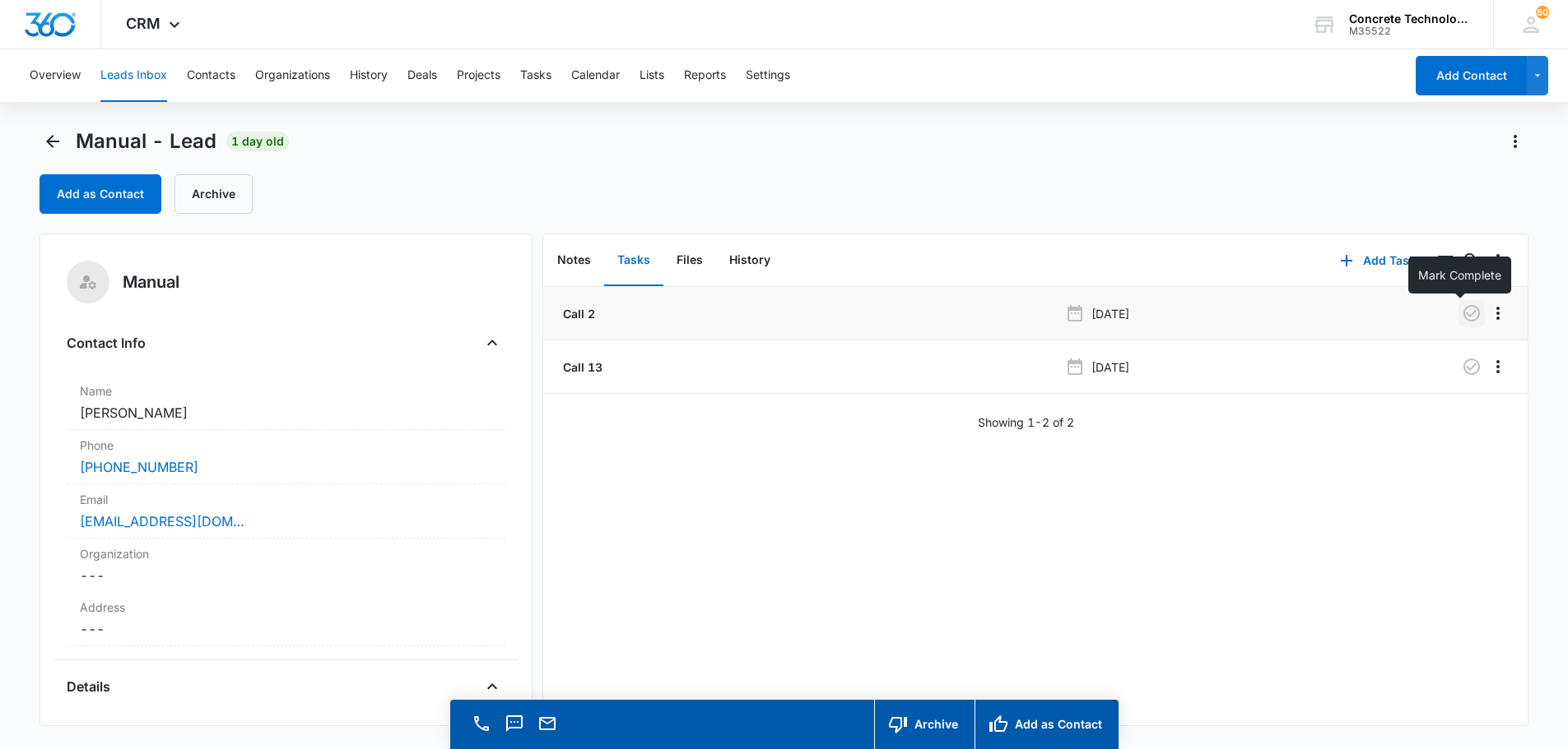
click at [1463, 316] on icon "button" at bounding box center [1471, 313] width 17 height 17
click at [548, 73] on button "Tasks" at bounding box center [535, 76] width 31 height 52
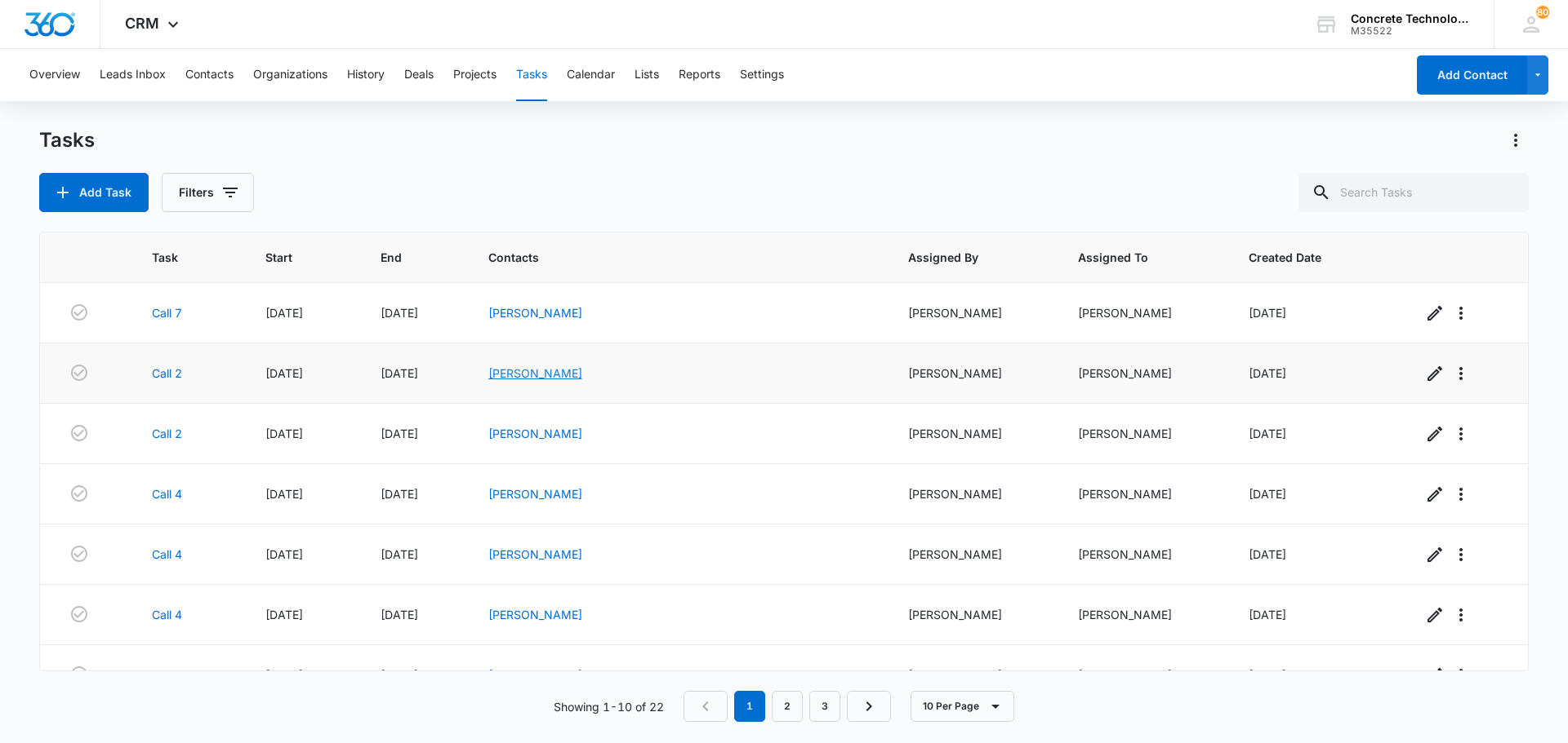
click at [582, 371] on link "Terri Andrews" at bounding box center [535, 374] width 93 height 14
